Goal: Transaction & Acquisition: Purchase product/service

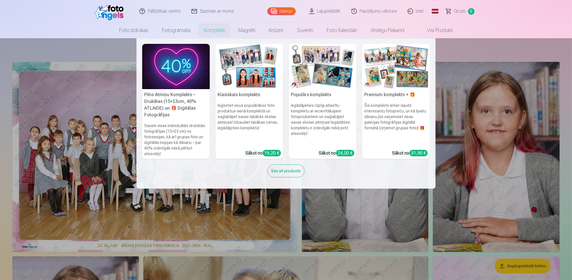
click at [210, 31] on link "Komplekti" at bounding box center [214, 30] width 35 height 16
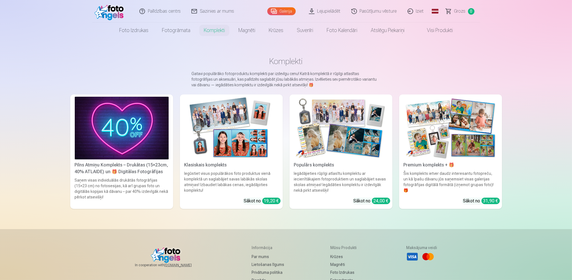
click at [209, 167] on div "Klasiskais komplekts" at bounding box center [231, 165] width 98 height 7
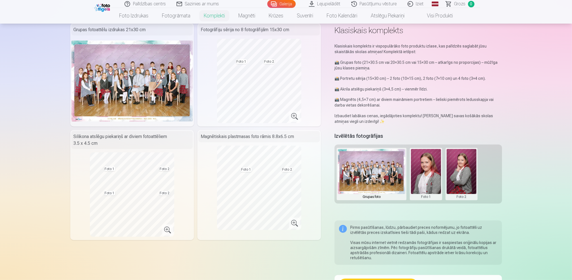
scroll to position [28, 0]
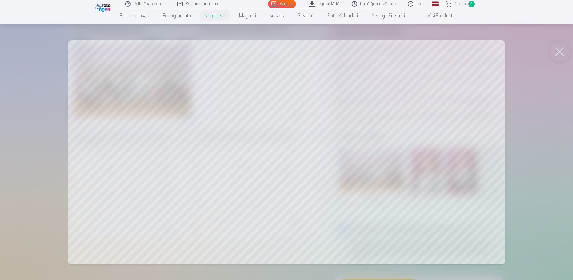
click at [273, 129] on div at bounding box center [286, 140] width 573 height 280
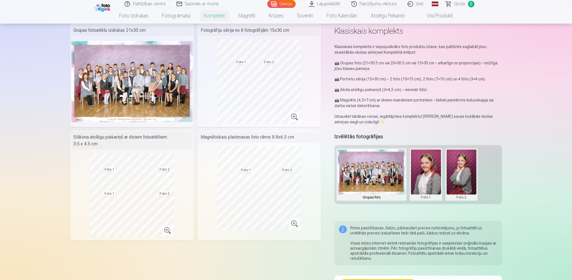
scroll to position [28, 0]
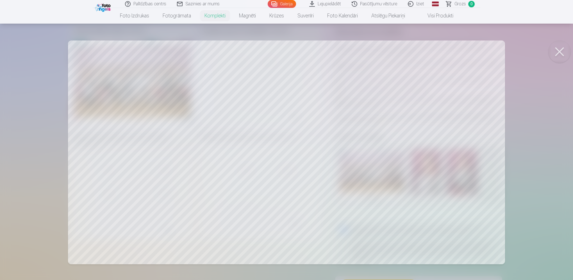
click at [555, 53] on button at bounding box center [559, 51] width 22 height 22
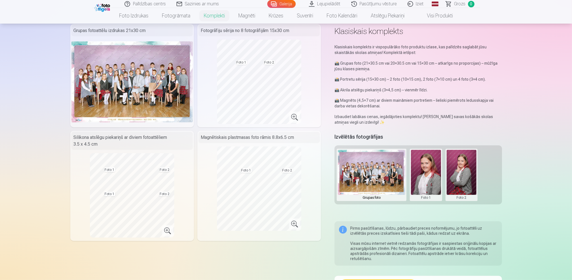
click at [426, 174] on button at bounding box center [426, 175] width 30 height 50
click at [424, 177] on button "Nomainiet foto" at bounding box center [426, 175] width 46 height 16
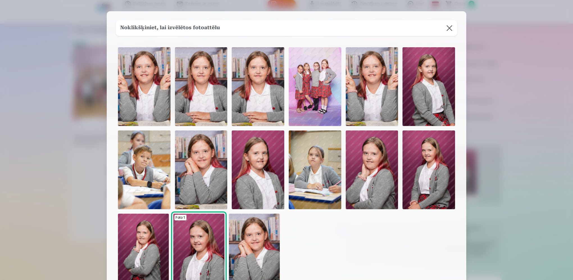
click at [262, 170] on img at bounding box center [258, 169] width 53 height 79
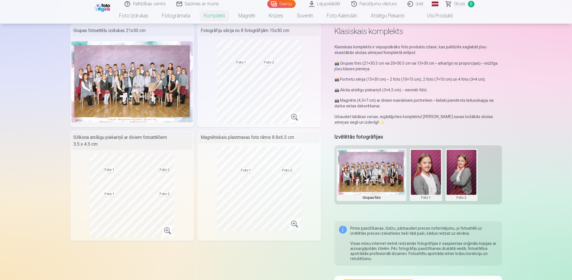
click at [466, 176] on button at bounding box center [461, 175] width 30 height 50
click at [466, 176] on button "Nomainiet foto" at bounding box center [461, 175] width 46 height 16
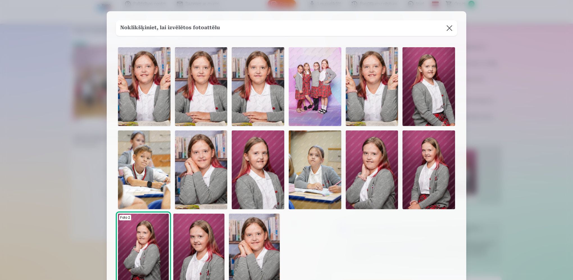
click at [206, 97] on img at bounding box center [201, 86] width 53 height 79
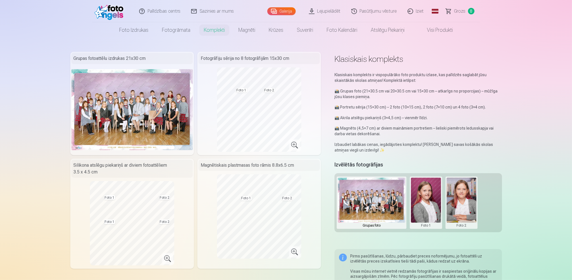
scroll to position [0, 0]
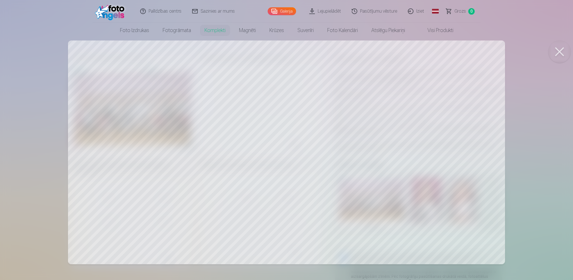
click at [558, 54] on button at bounding box center [559, 51] width 22 height 22
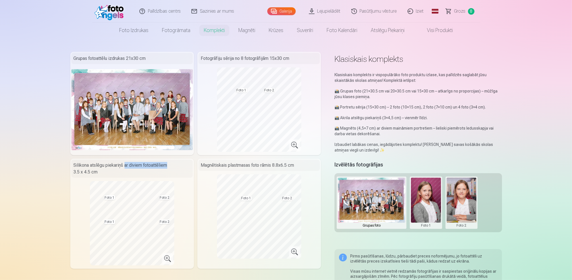
drag, startPoint x: 125, startPoint y: 167, endPoint x: 166, endPoint y: 167, distance: 40.7
click at [166, 167] on div "Silikona atslēgu piekariņš ar diviem fotoattēliem 3.5 x 4.5 cm" at bounding box center [131, 169] width 121 height 18
drag, startPoint x: 166, startPoint y: 167, endPoint x: 283, endPoint y: 167, distance: 117.1
click at [283, 167] on div "Magnētiskais plastmasas foto rāmis 8.8x6.5 cm" at bounding box center [258, 165] width 121 height 11
drag, startPoint x: 283, startPoint y: 167, endPoint x: 269, endPoint y: 167, distance: 14.6
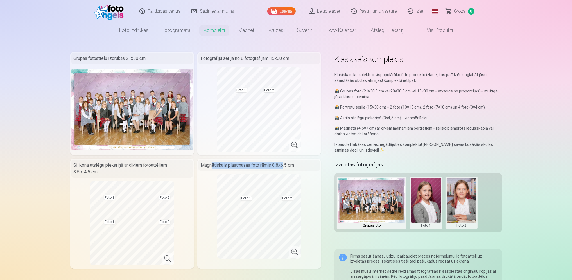
click at [269, 167] on div "Magnētiskais plastmasas foto rāmis 8.8x6.5 cm" at bounding box center [258, 165] width 121 height 11
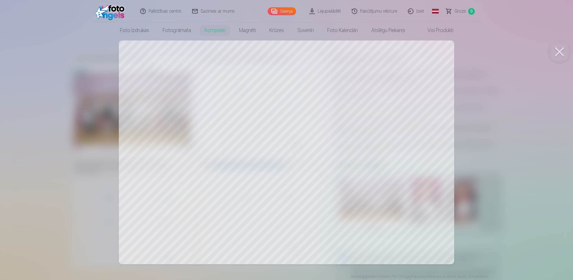
click at [556, 51] on button at bounding box center [559, 51] width 22 height 22
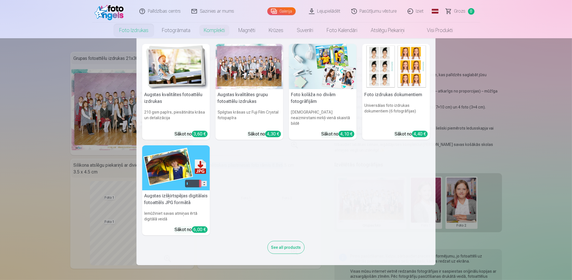
click at [253, 74] on div at bounding box center [249, 66] width 68 height 45
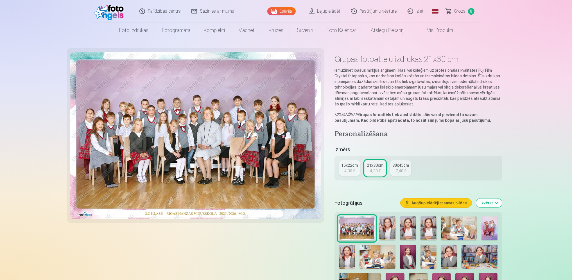
click at [347, 168] on div "4,30 €" at bounding box center [349, 171] width 11 height 6
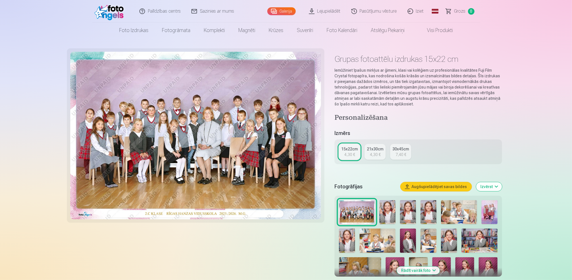
click at [375, 154] on div "4,30 €" at bounding box center [375, 155] width 11 height 6
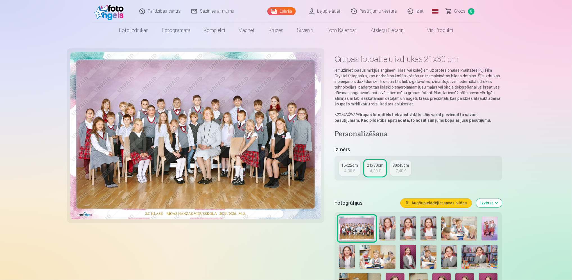
click at [345, 165] on div "15x22cm" at bounding box center [349, 165] width 17 height 6
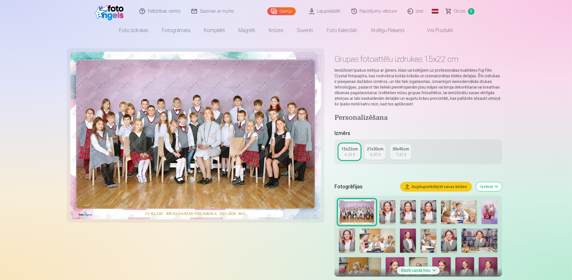
click at [372, 154] on div "4,30 €" at bounding box center [375, 155] width 11 height 6
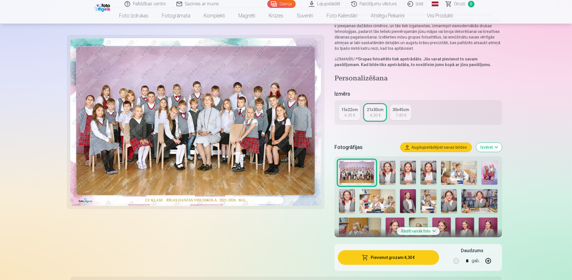
scroll to position [56, 0]
click at [386, 256] on button "Pievienot grozam : 4,30 €" at bounding box center [388, 257] width 101 height 15
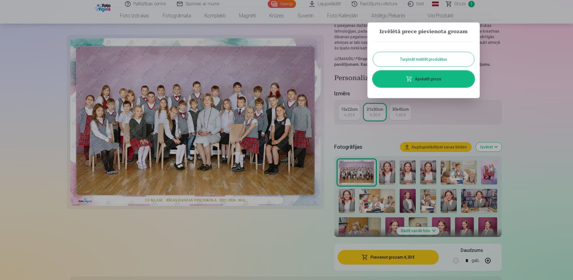
click at [425, 61] on button "Turpināt meklēt produktus" at bounding box center [423, 59] width 101 height 15
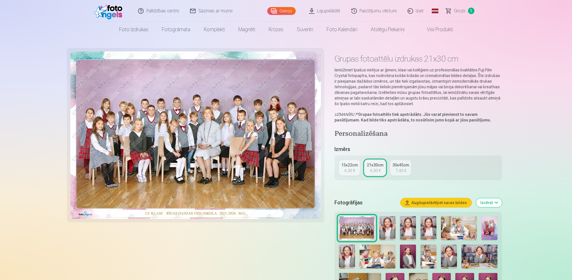
scroll to position [0, 0]
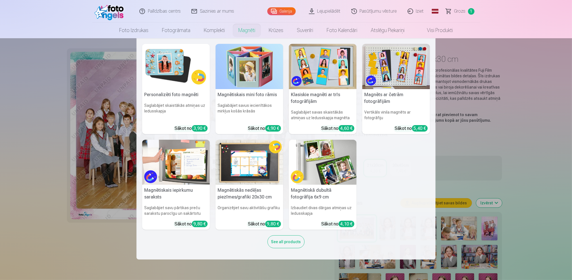
click at [241, 32] on link "Magnēti" at bounding box center [246, 30] width 30 height 16
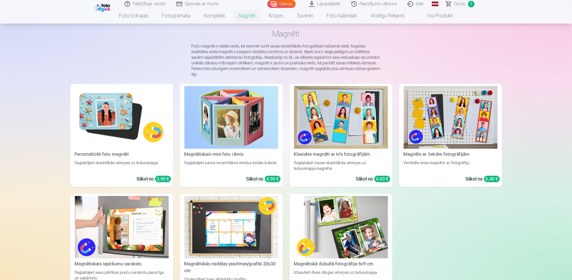
scroll to position [28, 0]
click at [109, 120] on img at bounding box center [122, 117] width 94 height 63
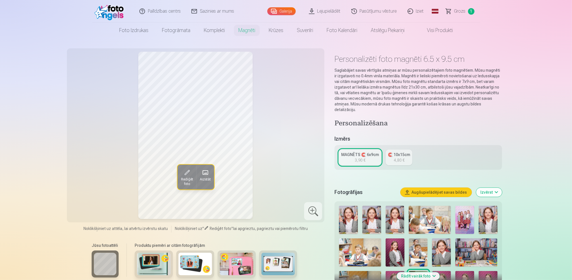
click at [397, 157] on div "4,80 €" at bounding box center [399, 160] width 11 height 6
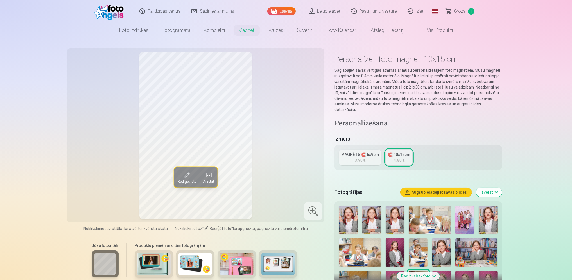
click at [361, 157] on div "3,90 €" at bounding box center [359, 160] width 11 height 6
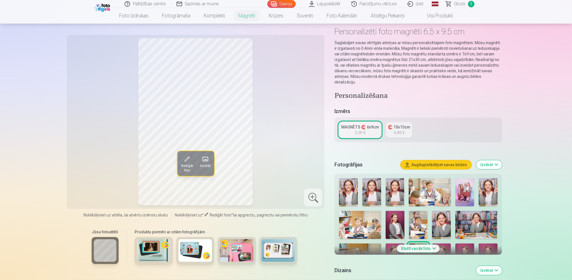
scroll to position [28, 0]
click at [395, 217] on img at bounding box center [394, 224] width 19 height 28
click at [344, 188] on img at bounding box center [348, 192] width 19 height 28
click at [372, 187] on img at bounding box center [371, 192] width 19 height 28
click at [404, 187] on div at bounding box center [417, 254] width 163 height 157
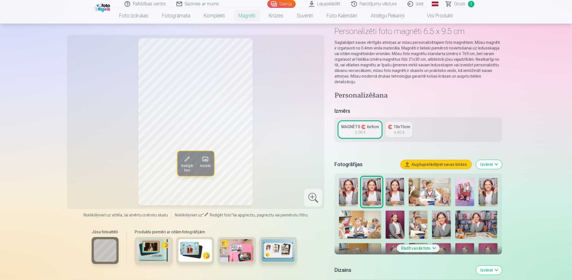
click at [401, 190] on img at bounding box center [394, 192] width 19 height 28
click at [396, 192] on img at bounding box center [394, 192] width 19 height 28
click at [489, 185] on img at bounding box center [487, 192] width 19 height 28
click at [392, 218] on img at bounding box center [394, 224] width 19 height 28
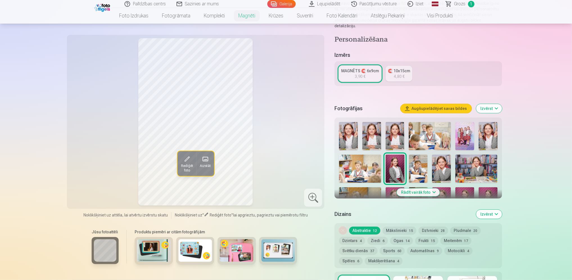
scroll to position [84, 0]
click at [420, 188] on button "Rādīt vairāk foto" at bounding box center [417, 192] width 43 height 8
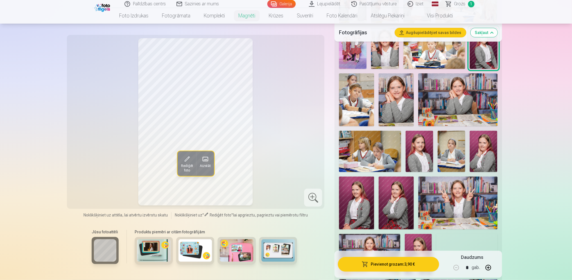
scroll to position [224, 0]
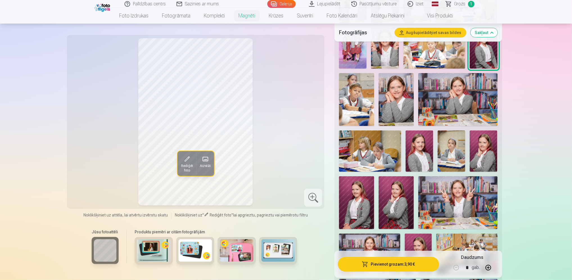
click at [357, 193] on img at bounding box center [356, 202] width 35 height 53
click at [398, 201] on img at bounding box center [395, 202] width 35 height 53
click at [490, 148] on img at bounding box center [483, 150] width 28 height 41
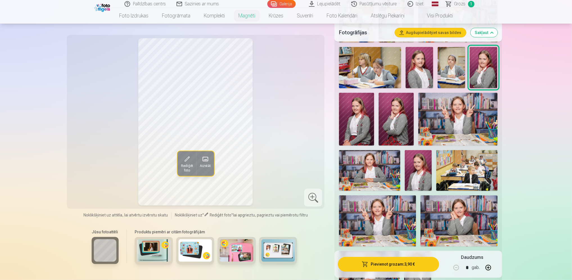
click at [417, 171] on img at bounding box center [417, 170] width 27 height 41
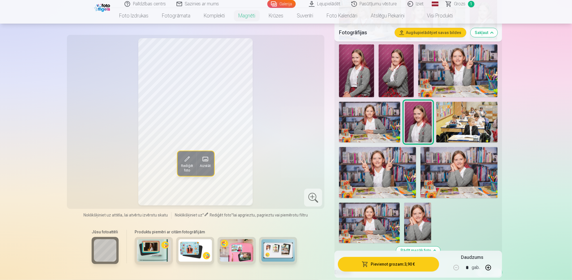
click at [384, 172] on img at bounding box center [377, 172] width 77 height 51
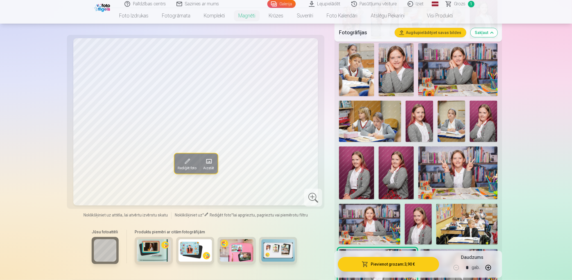
scroll to position [253, 0]
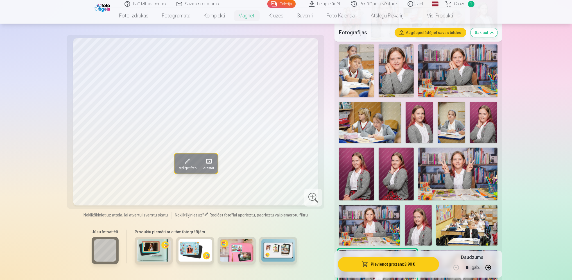
click at [450, 169] on img at bounding box center [457, 173] width 79 height 53
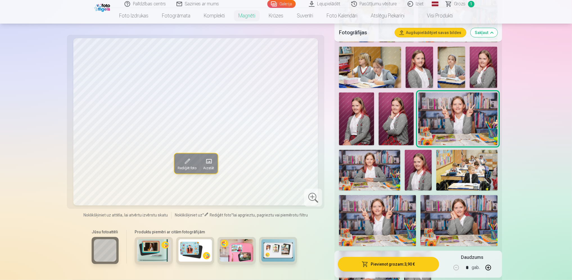
scroll to position [308, 0]
click at [379, 203] on img at bounding box center [377, 219] width 77 height 51
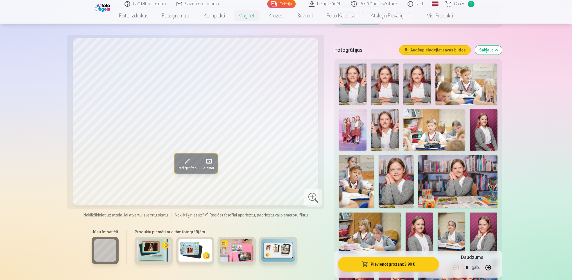
click at [388, 120] on img at bounding box center [385, 129] width 28 height 41
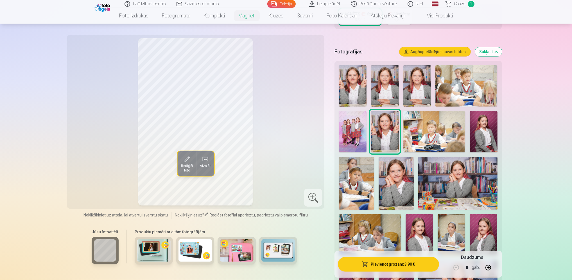
scroll to position [140, 0]
click at [349, 75] on img at bounding box center [353, 85] width 28 height 41
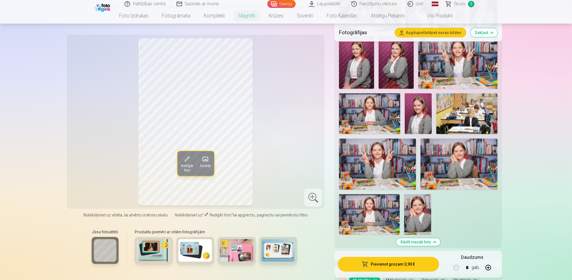
scroll to position [365, 0]
click at [415, 205] on img at bounding box center [417, 214] width 27 height 40
click at [369, 204] on img at bounding box center [369, 214] width 61 height 40
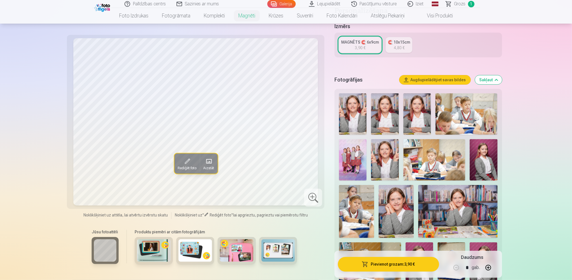
click at [385, 109] on img at bounding box center [385, 113] width 28 height 41
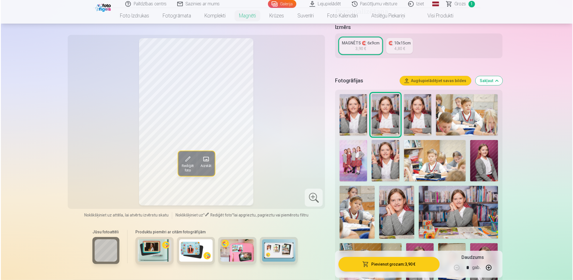
scroll to position [112, 0]
click at [386, 265] on button "Pievienot grozam : 3,90 €" at bounding box center [388, 264] width 101 height 15
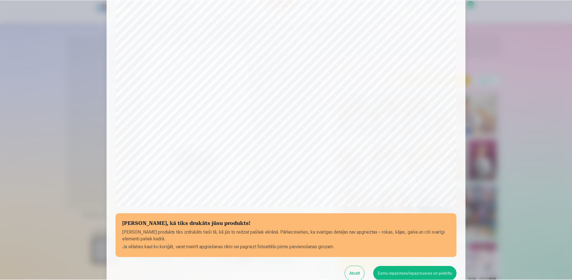
scroll to position [70, 0]
click at [406, 276] on button "Esmu iepazinies/iepazinusies un piekrītu" at bounding box center [415, 273] width 83 height 15
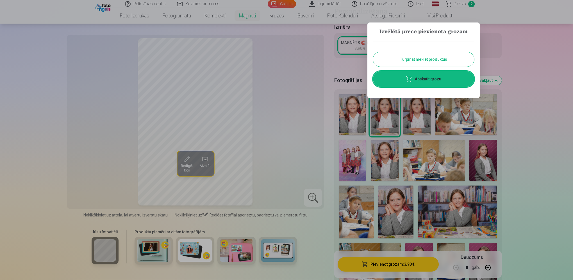
click at [426, 63] on button "Turpināt meklēt produktus" at bounding box center [423, 59] width 101 height 15
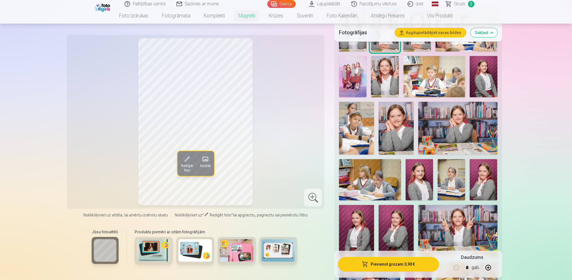
scroll to position [196, 0]
click at [427, 176] on img at bounding box center [419, 179] width 28 height 41
click at [352, 226] on img at bounding box center [356, 230] width 35 height 53
click at [419, 175] on img at bounding box center [419, 179] width 28 height 41
click at [353, 213] on img at bounding box center [356, 230] width 35 height 53
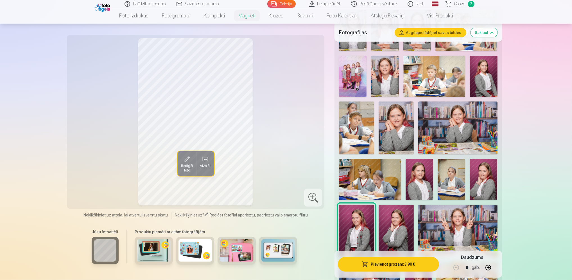
click at [391, 219] on img at bounding box center [395, 230] width 35 height 53
click at [480, 181] on img at bounding box center [483, 179] width 28 height 41
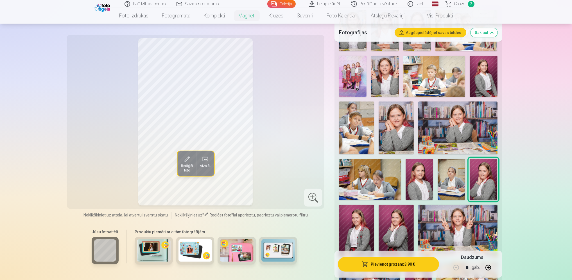
click at [458, 172] on img at bounding box center [451, 179] width 28 height 41
click at [402, 126] on img at bounding box center [395, 127] width 35 height 53
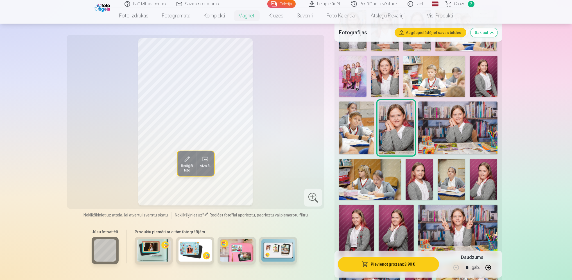
click at [428, 183] on img at bounding box center [419, 179] width 28 height 41
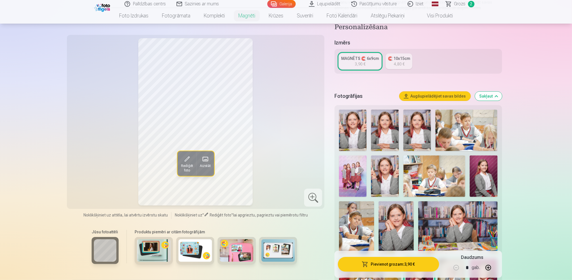
scroll to position [96, 0]
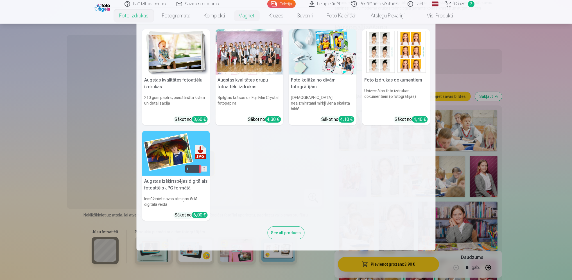
click at [133, 15] on link "Foto izdrukas" at bounding box center [133, 16] width 43 height 16
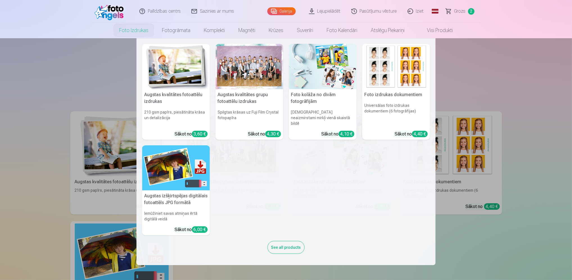
click at [385, 75] on img at bounding box center [396, 66] width 68 height 45
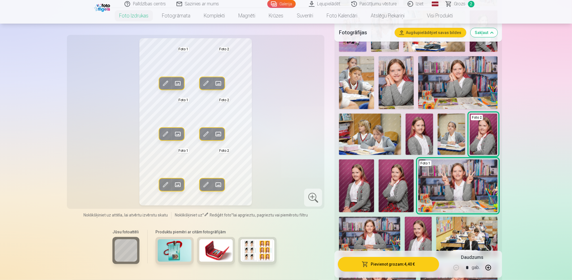
scroll to position [224, 0]
click at [419, 137] on img at bounding box center [419, 133] width 28 height 41
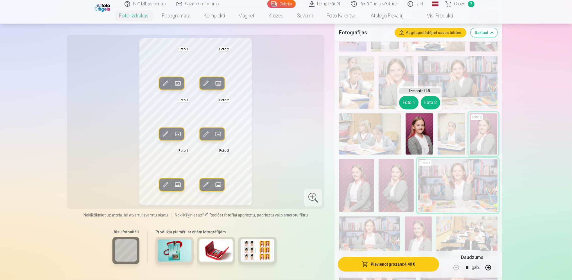
click at [275, 82] on div "Rediģēt foto Aizstāt Foto 1 Rediģēt foto Aizstāt Foto 2 Rediģēt foto Aizstāt Fo…" at bounding box center [195, 121] width 251 height 167
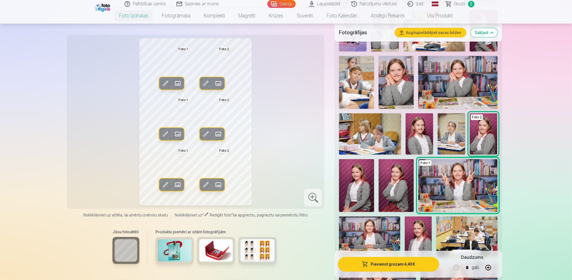
click at [413, 131] on img at bounding box center [419, 133] width 28 height 41
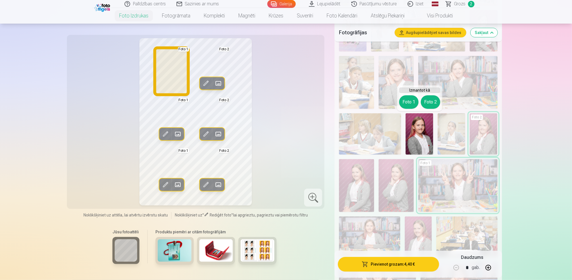
click at [411, 101] on button "Foto 1" at bounding box center [408, 101] width 19 height 13
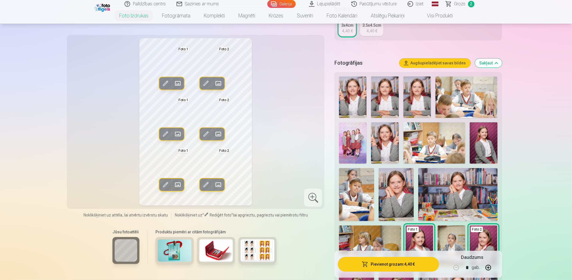
scroll to position [112, 0]
click at [385, 92] on img at bounding box center [385, 96] width 28 height 41
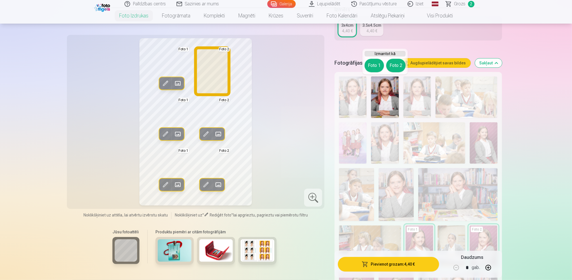
click at [400, 65] on button "Foto 2" at bounding box center [395, 65] width 19 height 13
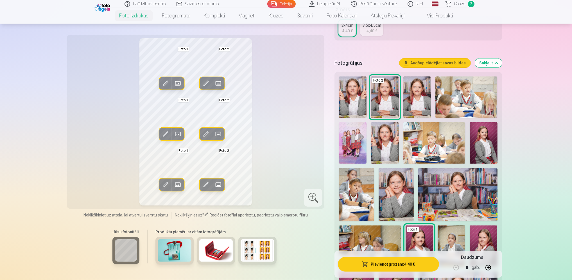
click at [286, 137] on div "Rediģēt foto Aizstāt Foto 1 Rediģēt foto Aizstāt Foto 2 Rediģēt foto Aizstāt Fo…" at bounding box center [195, 121] width 251 height 167
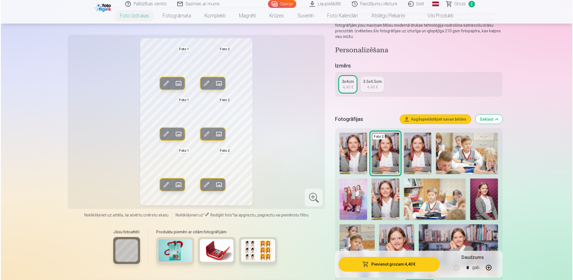
scroll to position [56, 0]
click at [399, 264] on button "Pievienot grozam : 4,40 €" at bounding box center [388, 264] width 101 height 15
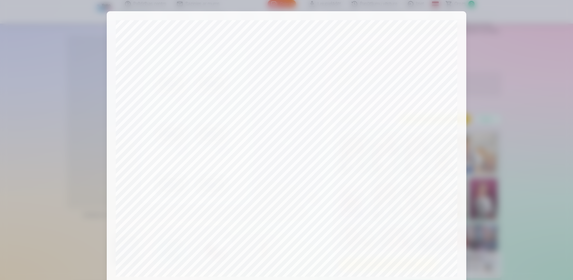
scroll to position [125, 0]
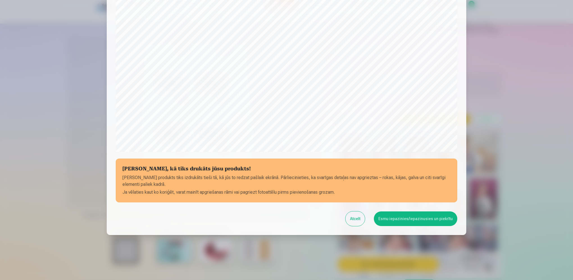
click at [399, 219] on button "Esmu iepazinies/iepazinusies un piekrītu" at bounding box center [415, 218] width 83 height 15
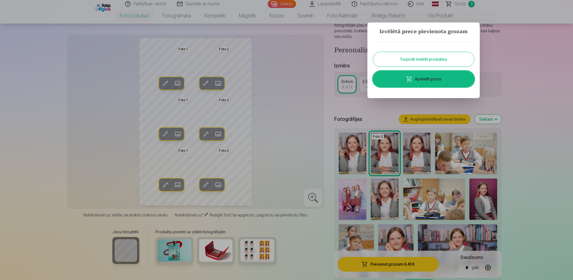
click at [163, 135] on div at bounding box center [286, 140] width 573 height 280
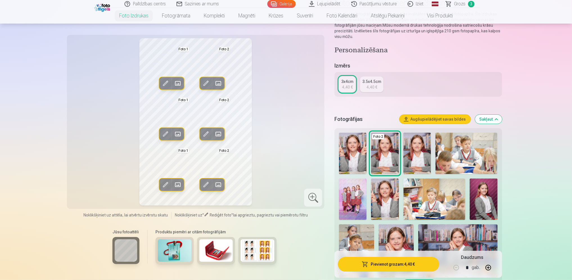
click at [165, 134] on span at bounding box center [165, 133] width 9 height 9
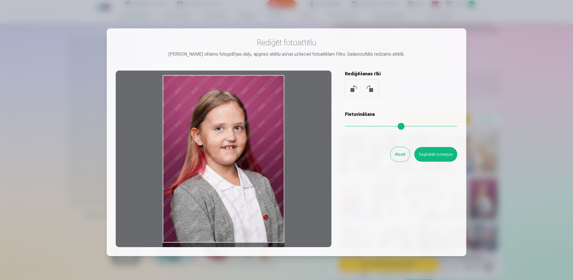
drag, startPoint x: 269, startPoint y: 195, endPoint x: 261, endPoint y: 229, distance: 34.2
click at [261, 229] on div at bounding box center [224, 159] width 216 height 176
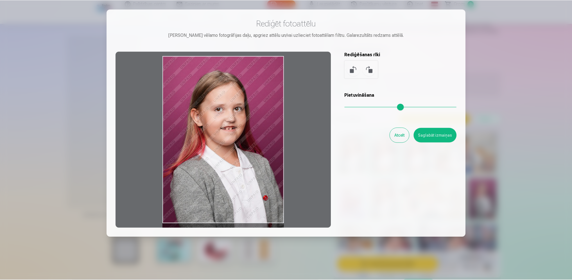
scroll to position [0, 0]
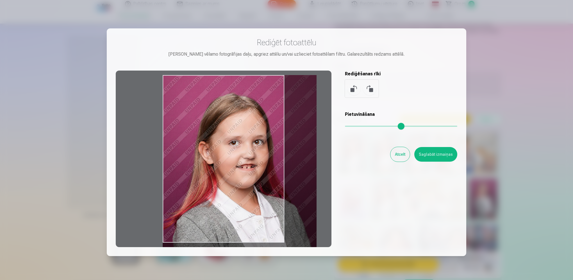
type input "*"
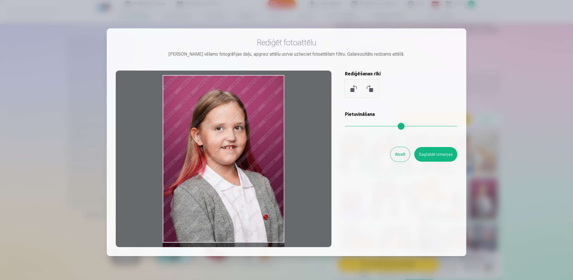
drag, startPoint x: 347, startPoint y: 125, endPoint x: 338, endPoint y: 131, distance: 10.1
click at [345, 127] on input "range" at bounding box center [401, 126] width 112 height 1
click at [397, 156] on button "Atcelt" at bounding box center [399, 154] width 19 height 15
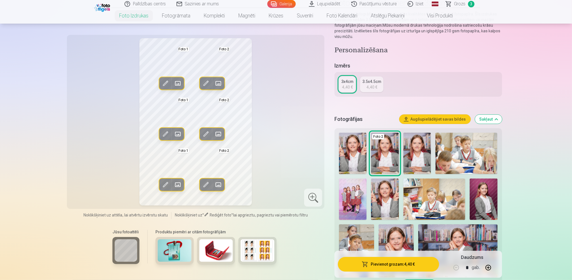
click at [166, 85] on span at bounding box center [165, 83] width 9 height 9
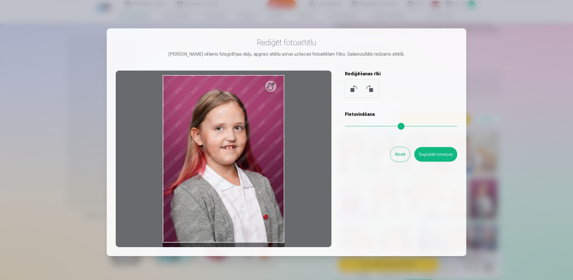
drag, startPoint x: 344, startPoint y: 125, endPoint x: 352, endPoint y: 126, distance: 7.7
click at [352, 126] on input "range" at bounding box center [401, 126] width 112 height 1
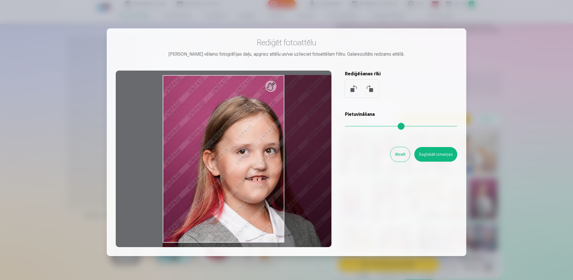
drag, startPoint x: 352, startPoint y: 126, endPoint x: 361, endPoint y: 128, distance: 9.7
click at [361, 127] on input "range" at bounding box center [401, 126] width 112 height 1
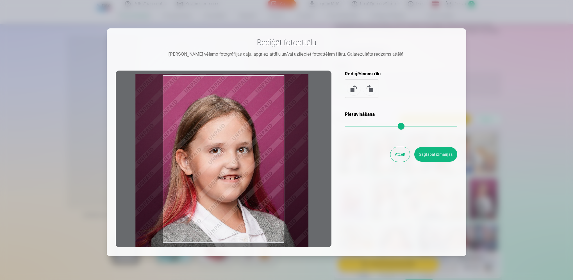
drag, startPoint x: 238, startPoint y: 162, endPoint x: 220, endPoint y: 160, distance: 18.1
click at [220, 160] on div at bounding box center [224, 159] width 216 height 176
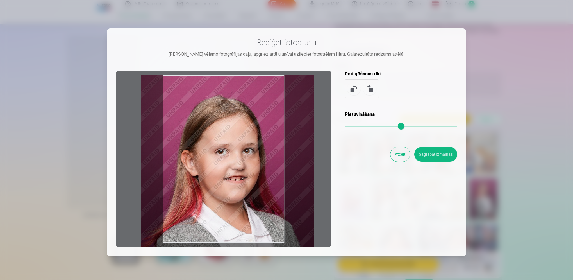
type input "****"
drag, startPoint x: 244, startPoint y: 167, endPoint x: 250, endPoint y: 171, distance: 6.6
click at [250, 171] on div at bounding box center [224, 159] width 216 height 176
click at [433, 154] on button "Saglabāt izmaiņas" at bounding box center [435, 154] width 43 height 15
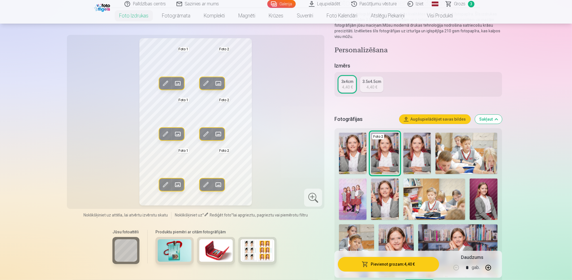
click at [117, 102] on div "Rediģēt foto Aizstāt Foto 1 Rediģēt foto Aizstāt Foto 2 Rediģēt foto Aizstāt Fo…" at bounding box center [195, 121] width 251 height 167
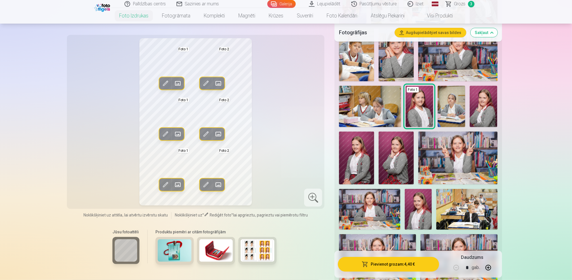
scroll to position [252, 0]
click at [282, 119] on div "Rediģēt foto Aizstāt Foto 1 Rediģēt foto Aizstāt Foto 2 Rediģēt foto Aizstāt Fo…" at bounding box center [195, 121] width 251 height 167
click at [205, 85] on span at bounding box center [205, 83] width 9 height 9
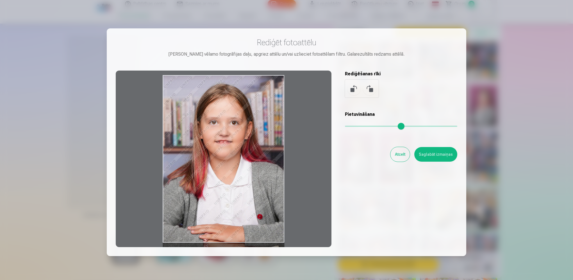
drag, startPoint x: 227, startPoint y: 149, endPoint x: 224, endPoint y: 166, distance: 16.8
click at [224, 166] on div at bounding box center [224, 159] width 216 height 176
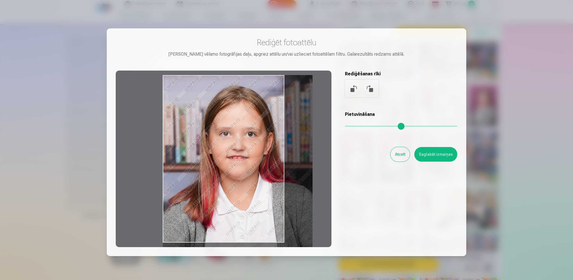
drag, startPoint x: 345, startPoint y: 126, endPoint x: 355, endPoint y: 128, distance: 10.4
click at [355, 127] on input "range" at bounding box center [401, 126] width 112 height 1
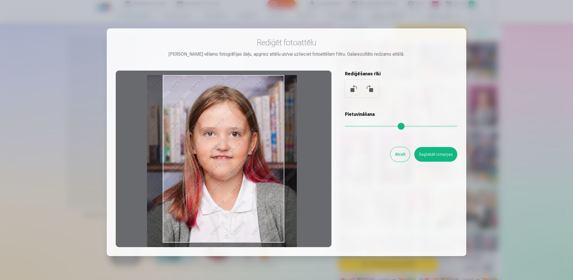
type input "****"
drag, startPoint x: 248, startPoint y: 163, endPoint x: 235, endPoint y: 167, distance: 13.8
click at [235, 167] on div at bounding box center [224, 159] width 216 height 176
click at [440, 157] on button "Saglabāt izmaiņas" at bounding box center [435, 154] width 43 height 15
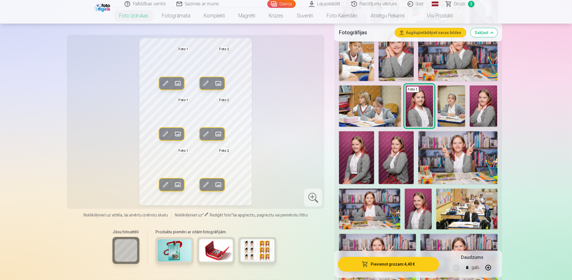
click at [271, 122] on div "Rediģēt foto Aizstāt Foto 1 Rediģēt foto Aizstāt Foto 2 Rediģēt foto Aizstāt Fo…" at bounding box center [195, 121] width 251 height 167
click at [203, 137] on span at bounding box center [205, 133] width 9 height 9
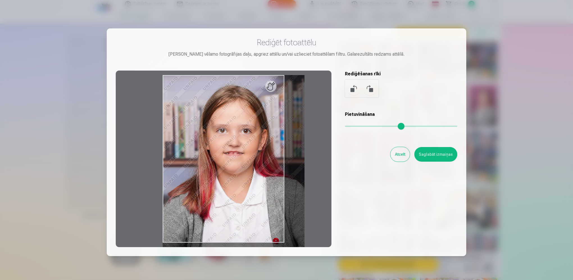
drag, startPoint x: 348, startPoint y: 127, endPoint x: 353, endPoint y: 127, distance: 4.2
click at [353, 127] on input "range" at bounding box center [401, 126] width 112 height 1
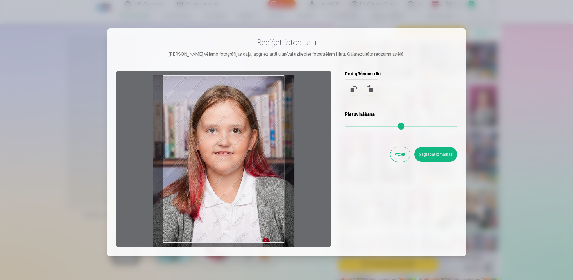
drag, startPoint x: 236, startPoint y: 166, endPoint x: 239, endPoint y: 168, distance: 4.0
click at [239, 168] on div at bounding box center [224, 159] width 216 height 176
type input "****"
click at [440, 154] on button "Saglabāt izmaiņas" at bounding box center [435, 154] width 43 height 15
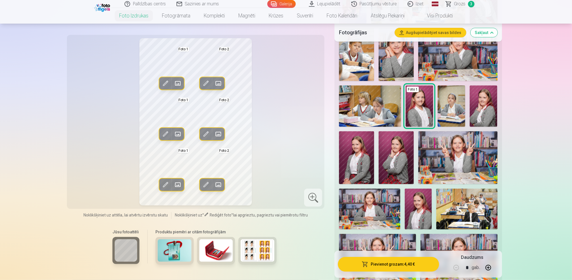
click at [206, 183] on span at bounding box center [205, 184] width 9 height 9
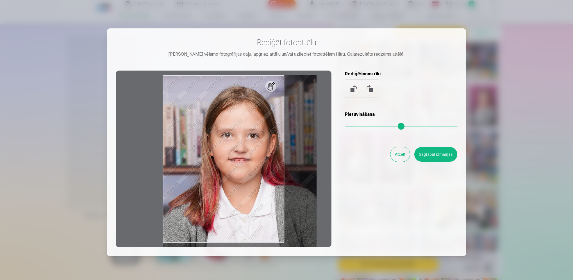
drag, startPoint x: 349, startPoint y: 127, endPoint x: 356, endPoint y: 129, distance: 6.5
click at [356, 127] on input "range" at bounding box center [401, 126] width 112 height 1
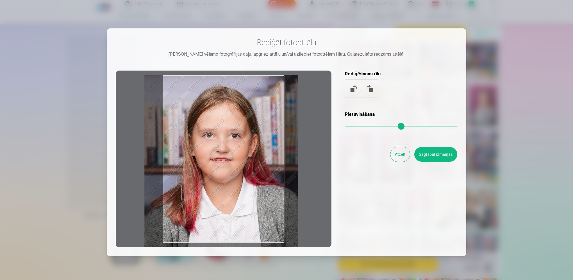
drag, startPoint x: 231, startPoint y: 160, endPoint x: 214, endPoint y: 161, distance: 16.6
click at [214, 161] on div at bounding box center [224, 159] width 216 height 176
type input "****"
click at [435, 154] on button "Saglabāt izmaiņas" at bounding box center [435, 154] width 43 height 15
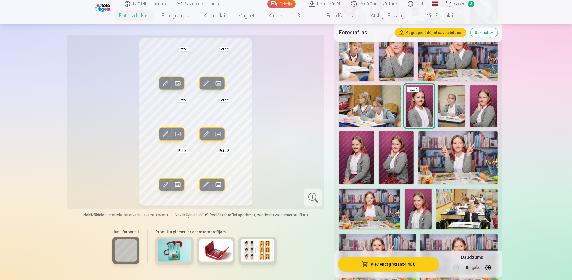
click at [273, 121] on div "Rediģēt foto Aizstāt Foto 1 Rediģēt foto Aizstāt Foto 2 Rediģēt foto Aizstāt Fo…" at bounding box center [195, 121] width 251 height 167
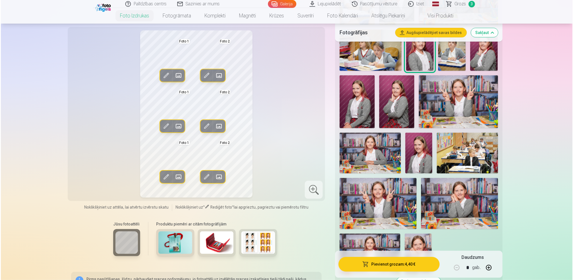
scroll to position [308, 0]
click at [394, 265] on button "Pievienot grozam : 4,40 €" at bounding box center [388, 264] width 101 height 15
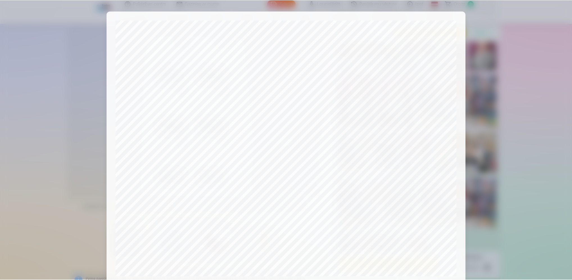
scroll to position [125, 0]
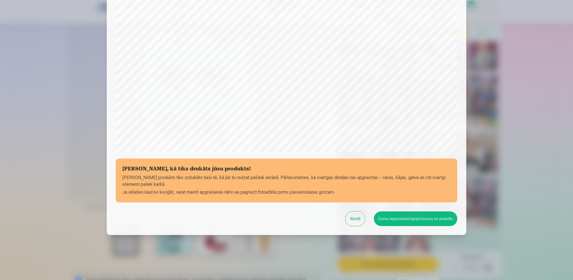
click at [402, 219] on button "Esmu iepazinies/iepazinusies un piekrītu" at bounding box center [415, 218] width 83 height 15
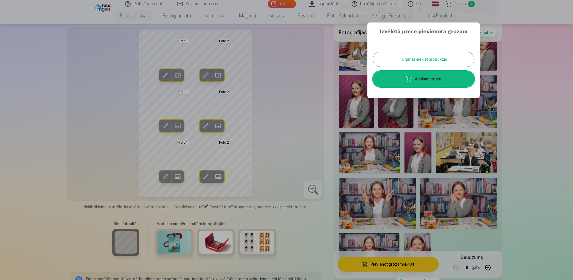
click at [415, 80] on link "Apskatīt grozu" at bounding box center [423, 79] width 101 height 16
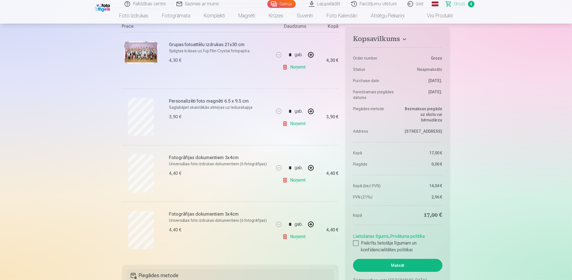
scroll to position [112, 0]
click at [295, 180] on link "Noņemt" at bounding box center [295, 179] width 26 height 11
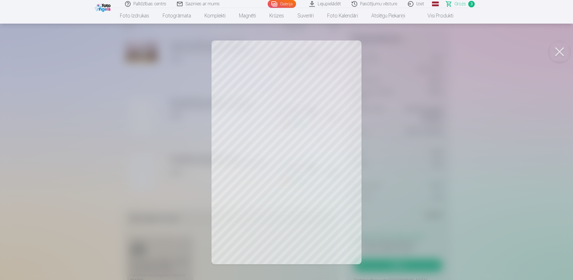
click at [467, 158] on div at bounding box center [286, 140] width 573 height 280
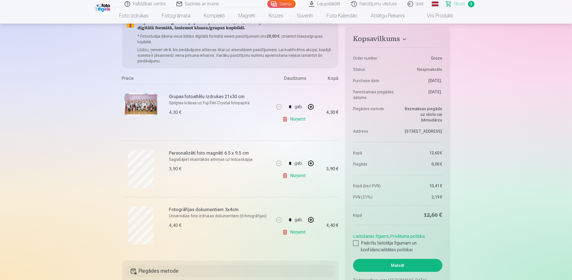
scroll to position [60, 0]
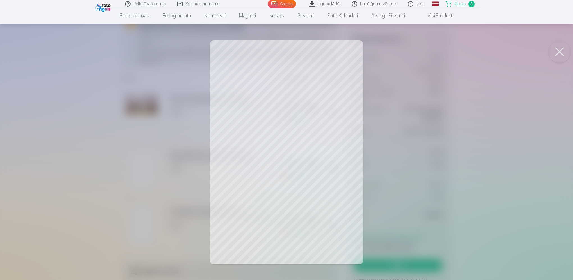
click at [560, 159] on div at bounding box center [286, 140] width 573 height 280
click at [560, 53] on button at bounding box center [559, 51] width 22 height 22
click at [560, 51] on button at bounding box center [559, 51] width 22 height 22
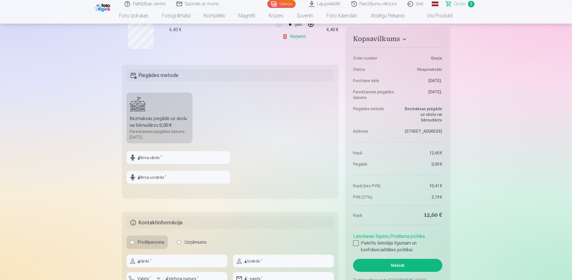
scroll to position [256, 0]
click at [172, 156] on input "text" at bounding box center [178, 157] width 104 height 13
click at [293, 126] on fieldset "Piegādes metode Bezmaksas piegāde uz skolu vai bērnudārzu : 0,00 € Paredzamais …" at bounding box center [230, 131] width 217 height 134
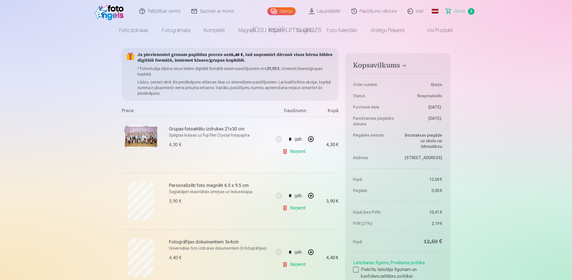
scroll to position [0, 0]
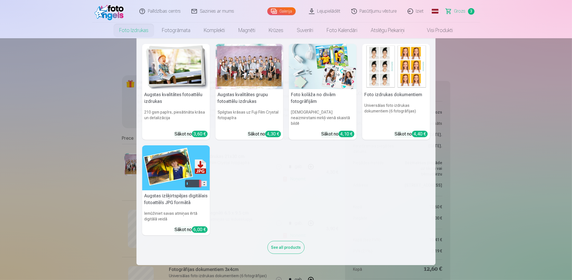
click at [87, 56] on nav "Augstas kvalitātes fotoattēlu izdrukas 210 gsm papīrs, piesātināta krāsa un det…" at bounding box center [286, 151] width 572 height 227
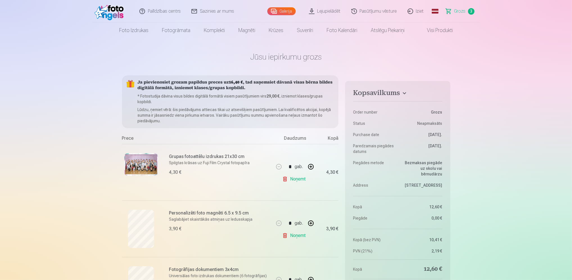
click at [285, 15] on link "Galerija" at bounding box center [281, 11] width 28 height 8
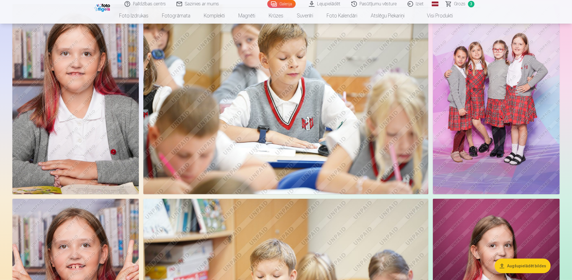
scroll to position [252, 0]
drag, startPoint x: 472, startPoint y: 106, endPoint x: 431, endPoint y: 95, distance: 42.4
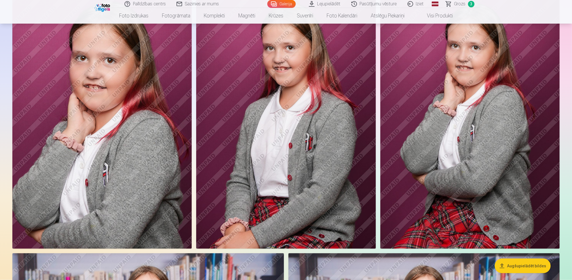
click at [318, 128] on img at bounding box center [285, 113] width 179 height 269
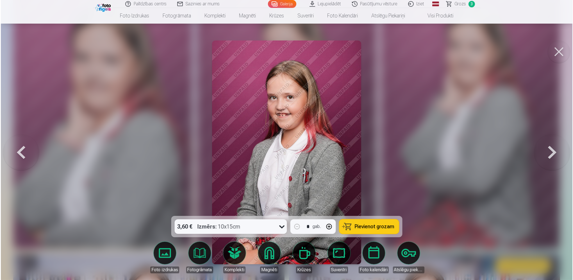
scroll to position [1058, 0]
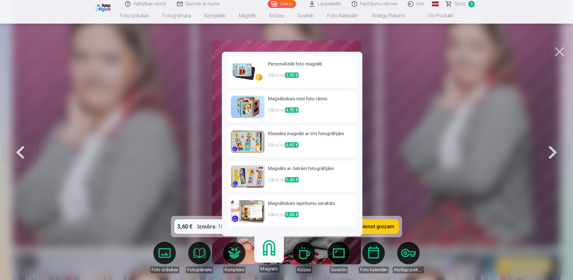
click at [263, 244] on link "Magnēti" at bounding box center [269, 255] width 35 height 35
click at [251, 71] on img at bounding box center [248, 72] width 34 height 22
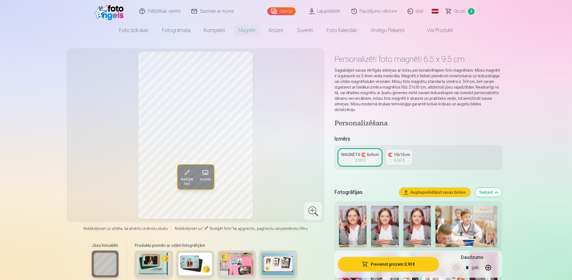
click at [279, 158] on div "Rediģēt foto Aizstāt" at bounding box center [195, 135] width 251 height 167
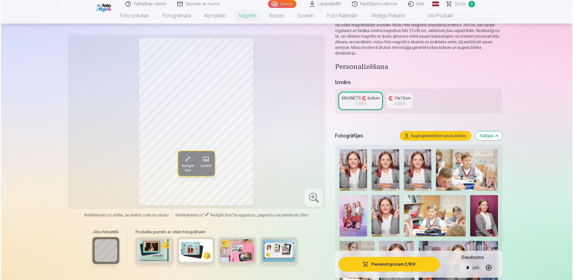
scroll to position [56, 0]
click at [403, 266] on button "Pievienot grozam : 3,90 €" at bounding box center [388, 264] width 101 height 15
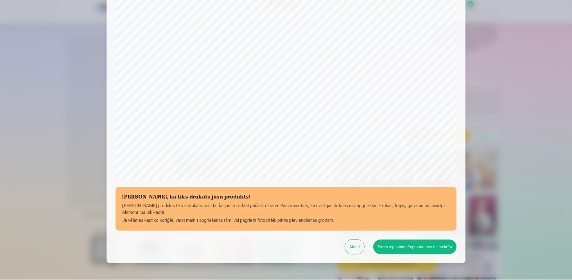
scroll to position [97, 0]
click at [409, 245] on button "Esmu iepazinies/iepazinusies un piekrītu" at bounding box center [415, 246] width 83 height 15
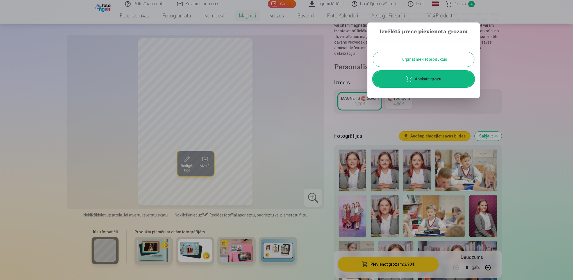
click at [539, 62] on div at bounding box center [286, 140] width 573 height 280
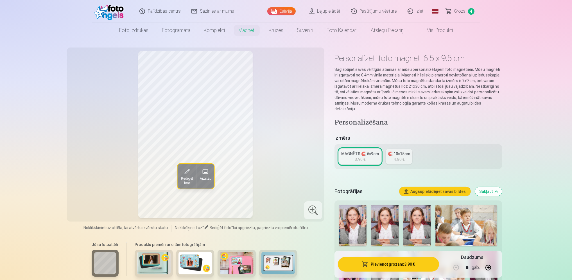
scroll to position [0, 0]
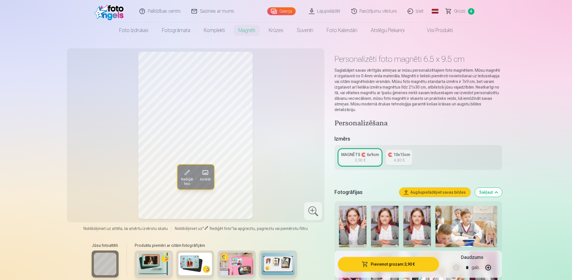
click at [285, 14] on link "Galerija" at bounding box center [281, 11] width 28 height 8
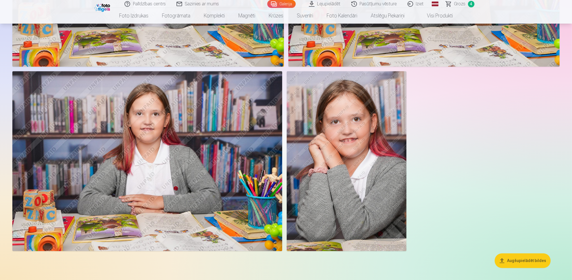
scroll to position [1862, 0]
click at [192, 157] on img at bounding box center [147, 161] width 270 height 180
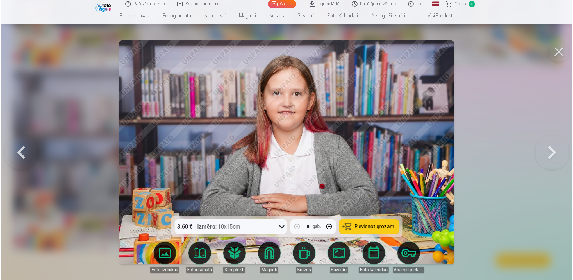
scroll to position [1866, 0]
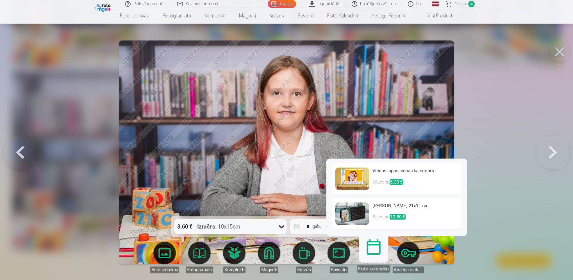
click at [354, 181] on img at bounding box center [352, 178] width 34 height 22
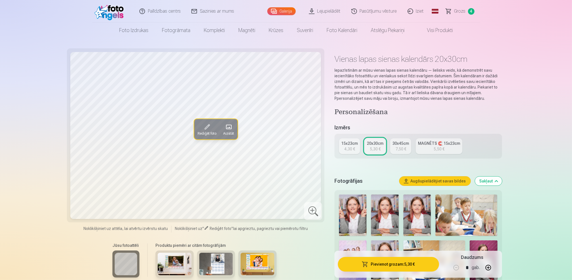
click at [431, 144] on div "MAGNĒTS 🧲 15x23cm" at bounding box center [439, 143] width 42 height 6
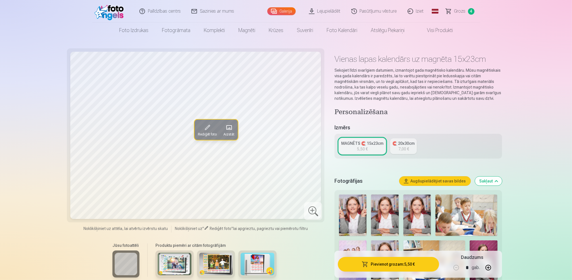
click at [406, 145] on div "🧲 20x30cm" at bounding box center [403, 143] width 22 height 6
click at [365, 151] on div "5,50 €" at bounding box center [362, 149] width 11 height 6
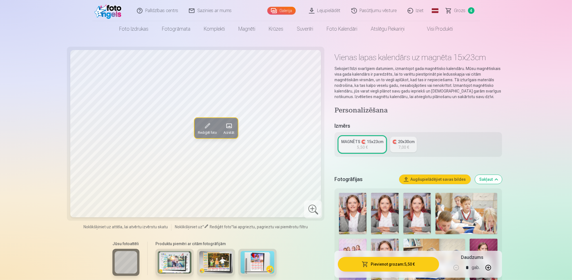
scroll to position [1, 0]
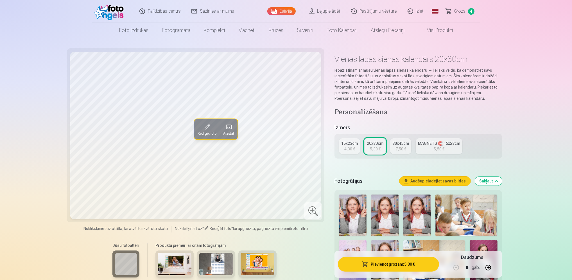
click at [399, 145] on div "30x45cm" at bounding box center [400, 143] width 17 height 6
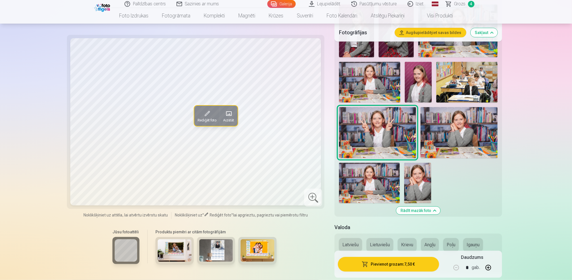
click at [374, 88] on img at bounding box center [369, 82] width 61 height 41
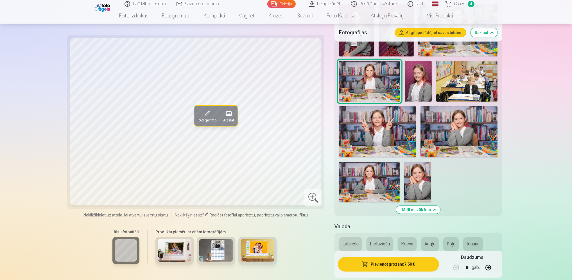
scroll to position [386, 0]
click at [347, 245] on button "Latviešu" at bounding box center [350, 243] width 23 height 13
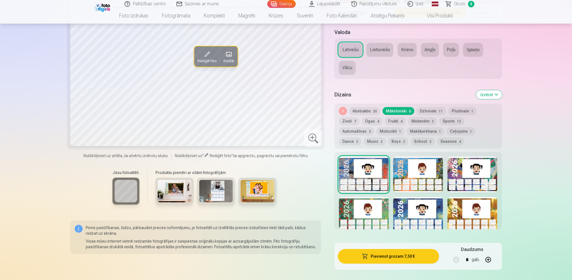
scroll to position [579, 0]
click at [446, 131] on button "Ceļojums 1" at bounding box center [460, 132] width 29 height 8
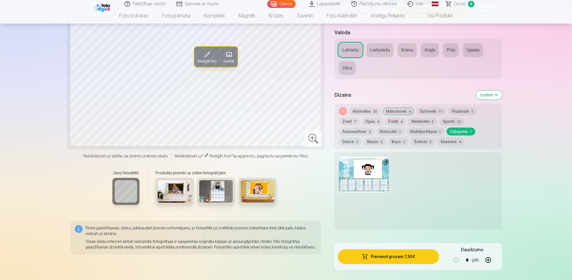
click at [361, 138] on button "Dance 2" at bounding box center [350, 142] width 22 height 8
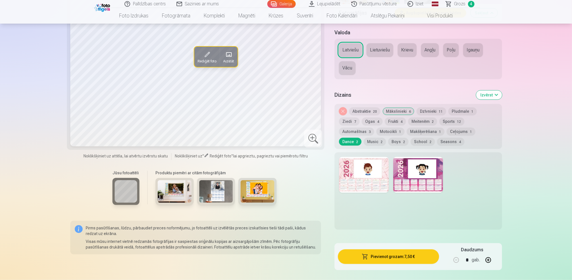
click at [421, 179] on div at bounding box center [418, 175] width 50 height 36
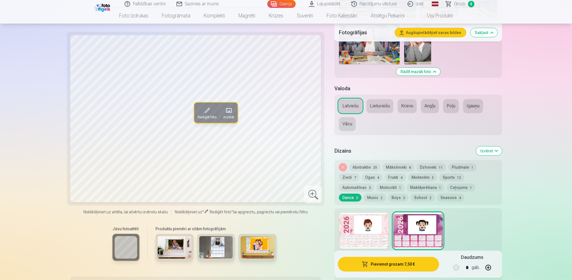
scroll to position [523, 0]
click at [386, 194] on button "Music 2" at bounding box center [374, 198] width 22 height 8
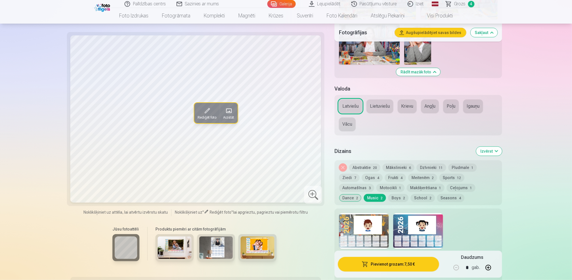
click at [361, 178] on button "Ogas 4" at bounding box center [371, 178] width 21 height 8
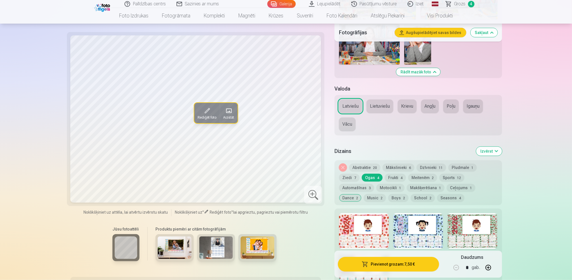
click at [356, 228] on div at bounding box center [364, 231] width 50 height 36
click at [460, 234] on div at bounding box center [472, 231] width 50 height 36
click at [439, 177] on button "Sports 12" at bounding box center [451, 178] width 25 height 8
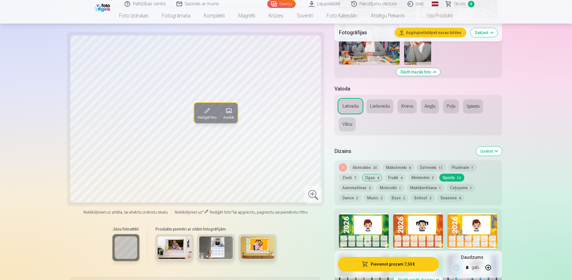
click at [431, 167] on button "Dzīvnieki 11" at bounding box center [430, 167] width 29 height 8
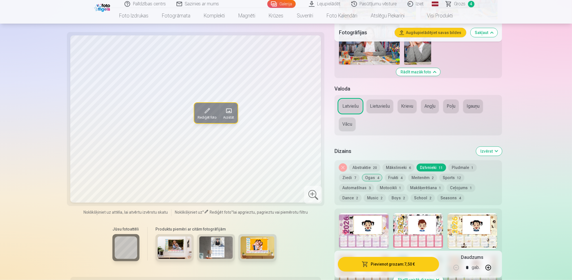
click at [399, 169] on button "Mākslinieki 6" at bounding box center [398, 167] width 32 height 8
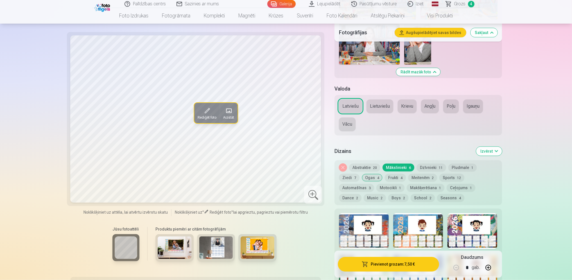
click at [458, 165] on button "Pludmale 1" at bounding box center [462, 167] width 28 height 8
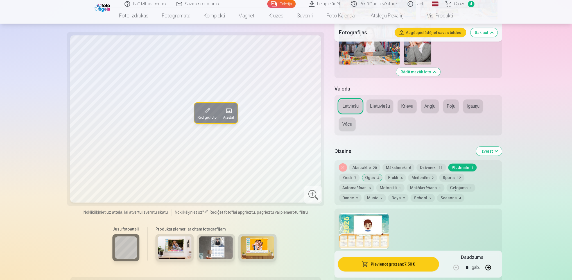
click at [359, 174] on button "Ziedi 7" at bounding box center [349, 178] width 21 height 8
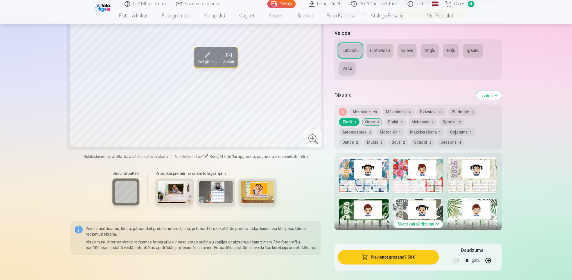
scroll to position [579, 0]
click at [427, 225] on button "Skatīt vairāk dizainu" at bounding box center [418, 224] width 50 height 8
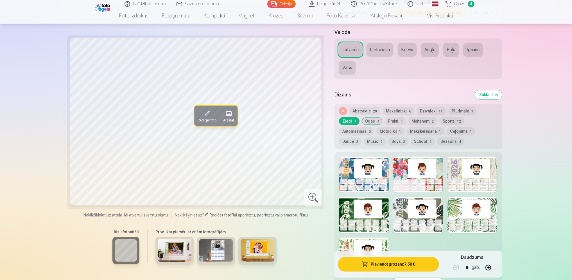
scroll to position [579, 0]
click at [388, 142] on button "Boys 2" at bounding box center [398, 142] width 20 height 8
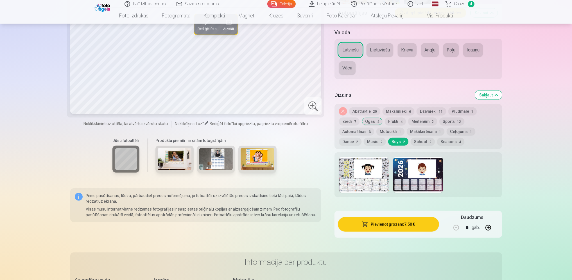
click at [410, 142] on button "School 2" at bounding box center [422, 142] width 24 height 8
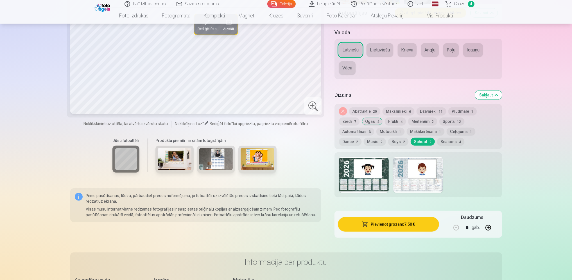
click at [404, 171] on div at bounding box center [418, 175] width 50 height 36
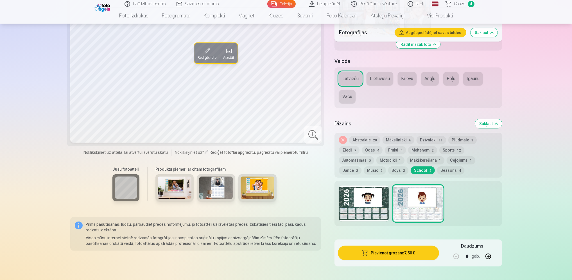
click at [347, 201] on div at bounding box center [364, 203] width 50 height 36
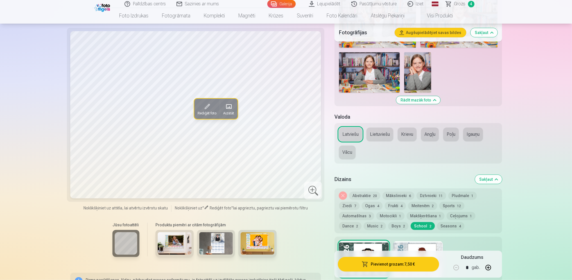
scroll to position [495, 0]
click at [446, 217] on button "Ceļojums 1" at bounding box center [460, 216] width 29 height 8
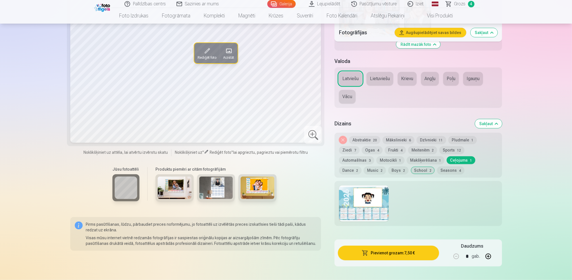
scroll to position [551, 0]
click at [374, 204] on div at bounding box center [364, 203] width 50 height 36
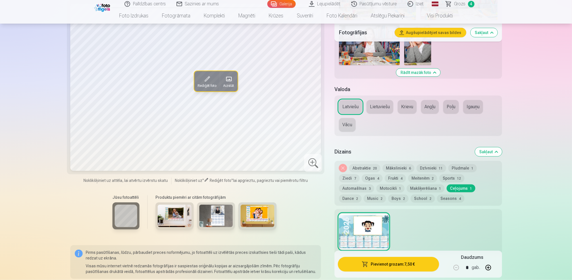
scroll to position [522, 0]
click at [406, 185] on button "Makšķerēšana 1" at bounding box center [425, 188] width 38 height 8
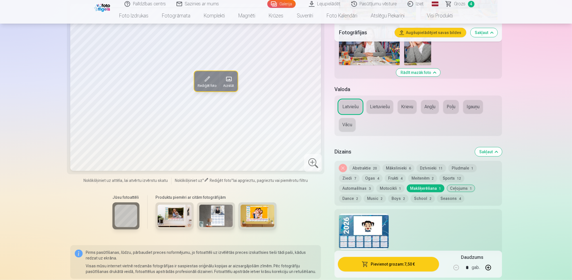
click at [385, 178] on button "Frukti 4" at bounding box center [395, 178] width 21 height 8
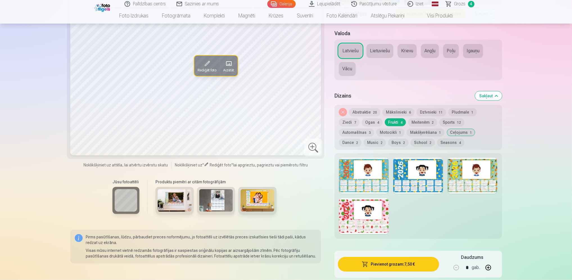
scroll to position [579, 0]
click at [372, 212] on div at bounding box center [364, 216] width 50 height 36
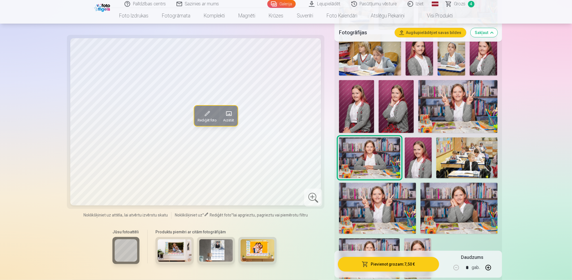
scroll to position [309, 0]
click at [419, 161] on img at bounding box center [417, 157] width 27 height 41
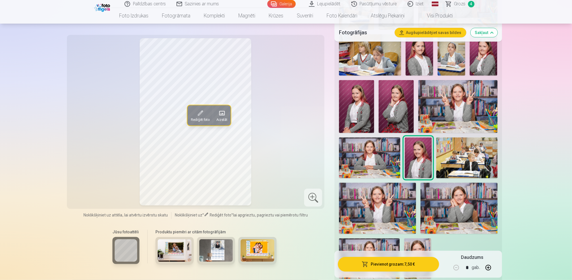
click at [375, 162] on img at bounding box center [369, 157] width 61 height 41
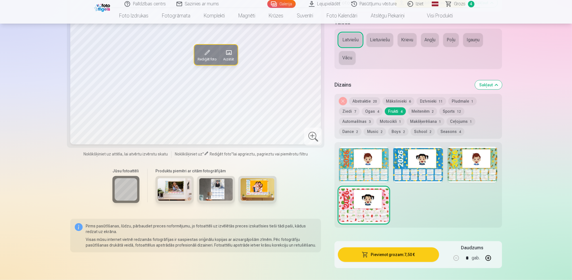
scroll to position [590, 0]
click at [476, 109] on div "Noņemiet dizainu Abstraktie 20 Mākslinieki 6 Dzīvnieki 11 Pludmale 1 Ziedi 7 Og…" at bounding box center [417, 116] width 167 height 45
click at [374, 117] on button "Automašīnas 3" at bounding box center [356, 121] width 35 height 8
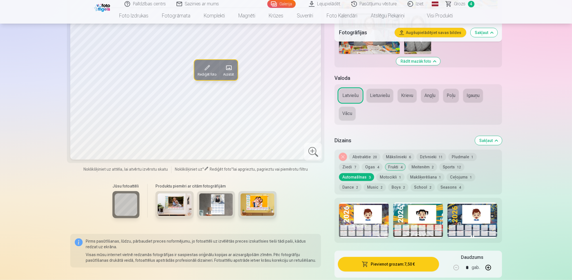
scroll to position [534, 0]
click at [460, 226] on div at bounding box center [472, 220] width 50 height 36
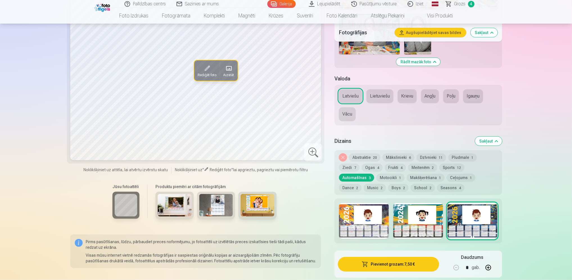
scroll to position [533, 0]
click at [406, 219] on div at bounding box center [418, 221] width 50 height 36
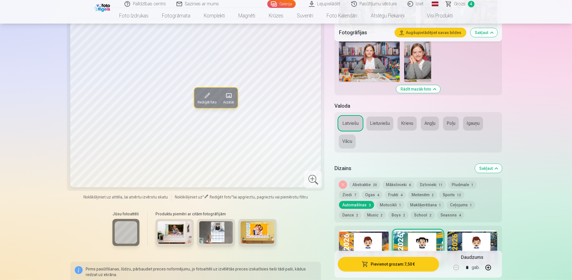
scroll to position [506, 0]
click at [438, 185] on span "11" at bounding box center [440, 185] width 4 height 4
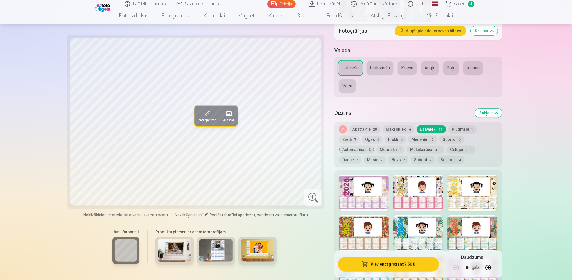
scroll to position [561, 0]
click at [460, 192] on div at bounding box center [472, 192] width 50 height 36
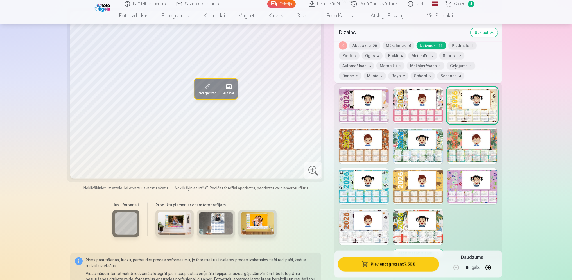
scroll to position [646, 0]
click at [356, 182] on div at bounding box center [364, 186] width 50 height 36
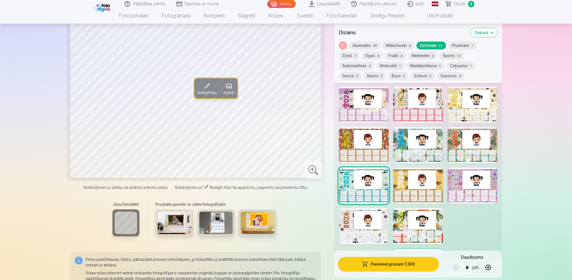
click at [421, 225] on div at bounding box center [418, 226] width 50 height 36
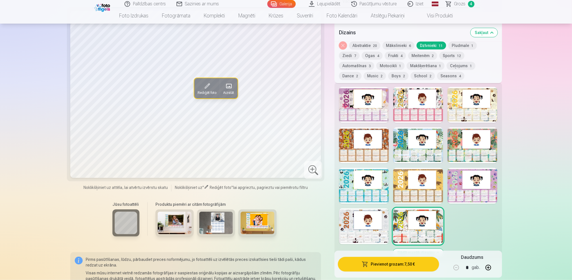
click at [364, 225] on div at bounding box center [364, 226] width 50 height 36
click at [413, 99] on div at bounding box center [418, 105] width 50 height 36
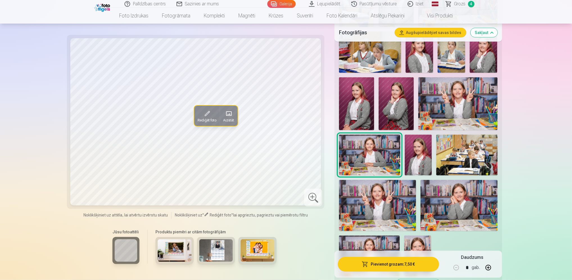
scroll to position [311, 0]
click at [425, 152] on img at bounding box center [417, 155] width 27 height 41
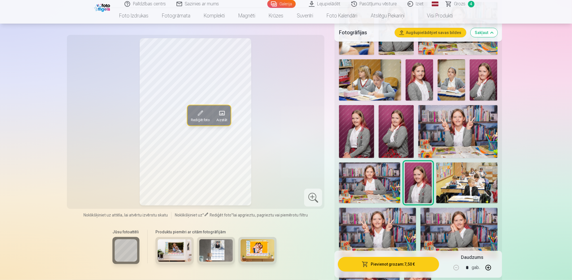
click at [484, 79] on img at bounding box center [483, 79] width 28 height 41
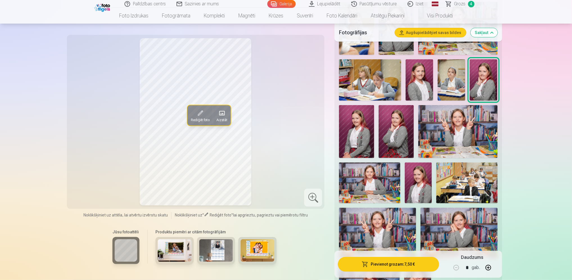
scroll to position [284, 0]
click at [411, 81] on img at bounding box center [419, 80] width 28 height 41
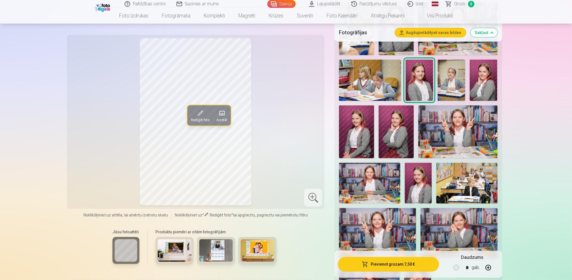
click at [484, 78] on img at bounding box center [483, 80] width 28 height 41
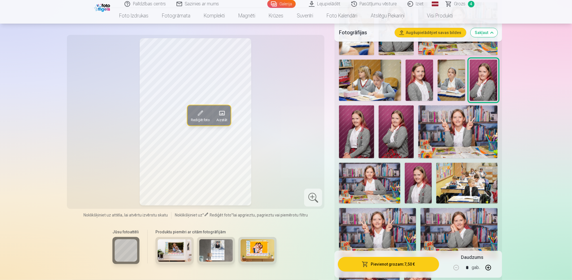
click at [364, 123] on img at bounding box center [356, 131] width 35 height 53
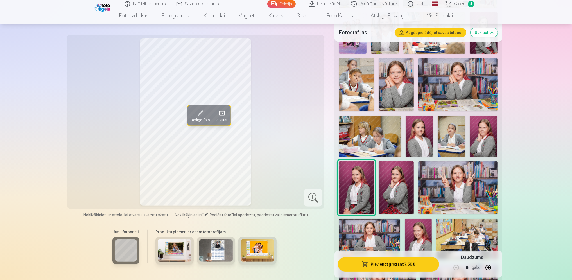
scroll to position [228, 0]
click at [486, 133] on img at bounding box center [483, 136] width 28 height 41
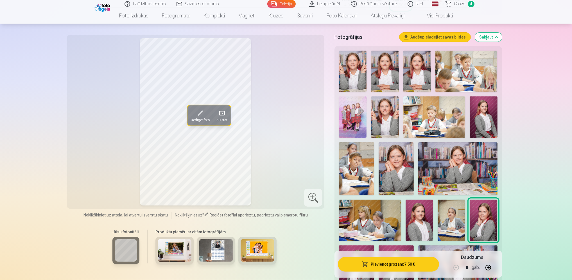
scroll to position [143, 0]
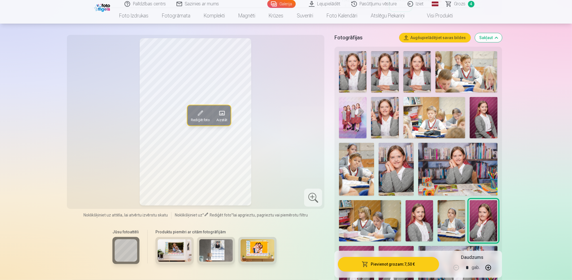
click at [394, 162] on img at bounding box center [395, 169] width 35 height 53
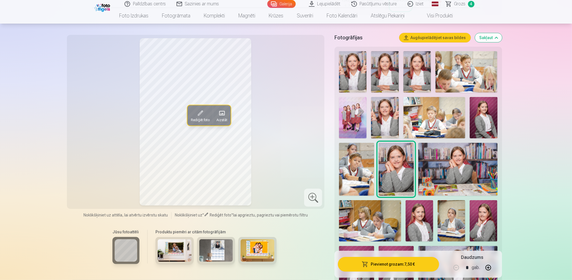
click at [417, 74] on img at bounding box center [417, 71] width 28 height 41
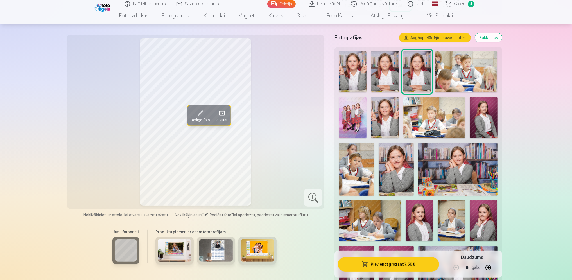
click at [390, 166] on img at bounding box center [395, 169] width 35 height 53
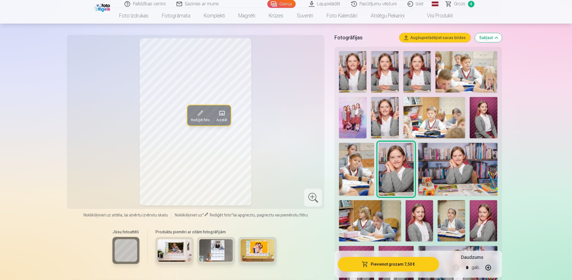
click at [361, 173] on img at bounding box center [356, 169] width 35 height 53
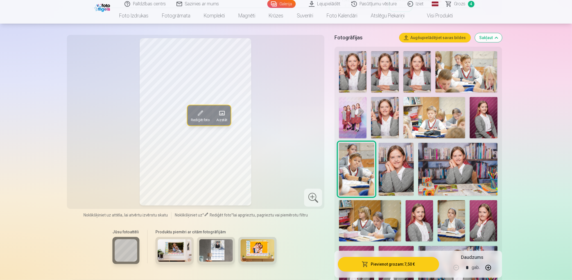
click at [387, 172] on img at bounding box center [395, 169] width 35 height 53
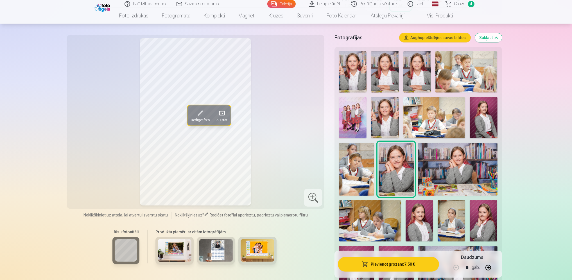
click at [349, 123] on img at bounding box center [353, 117] width 28 height 41
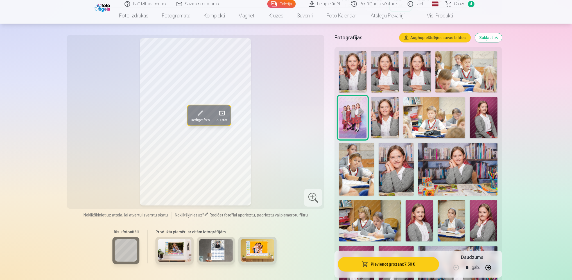
click at [392, 170] on img at bounding box center [395, 169] width 35 height 53
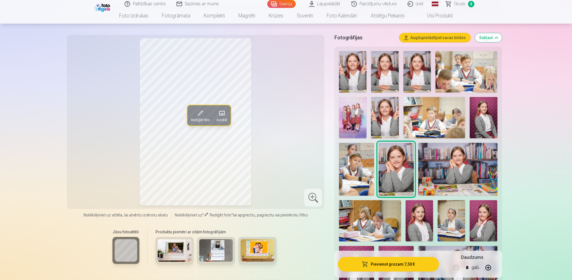
click at [351, 120] on img at bounding box center [353, 117] width 28 height 41
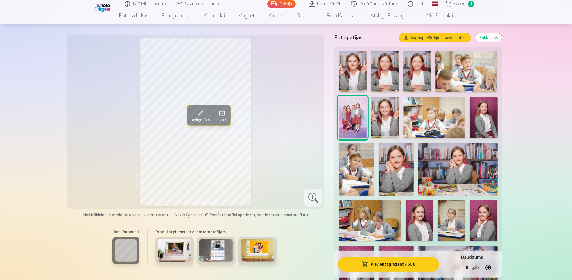
click at [401, 165] on img at bounding box center [395, 169] width 35 height 53
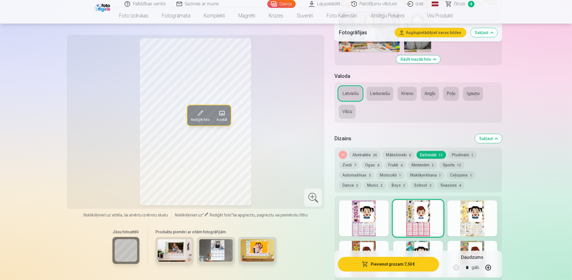
scroll to position [536, 0]
click at [386, 181] on button "Music 2" at bounding box center [374, 185] width 22 height 8
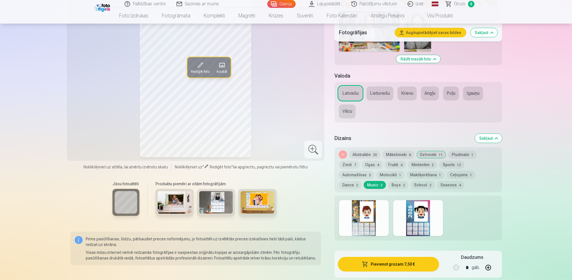
click at [361, 181] on button "Dance 2" at bounding box center [350, 185] width 22 height 8
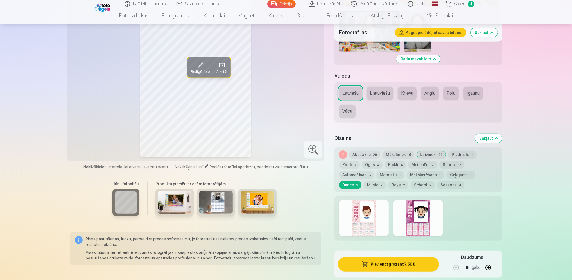
click at [418, 216] on div at bounding box center [418, 218] width 50 height 36
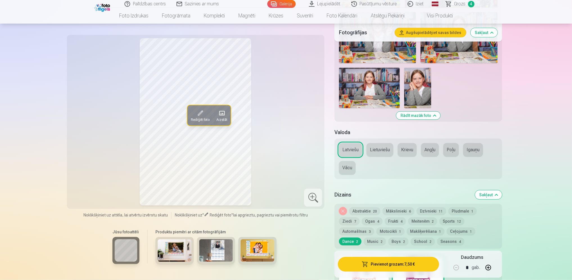
scroll to position [480, 0]
click at [377, 221] on span "4" at bounding box center [378, 221] width 2 height 4
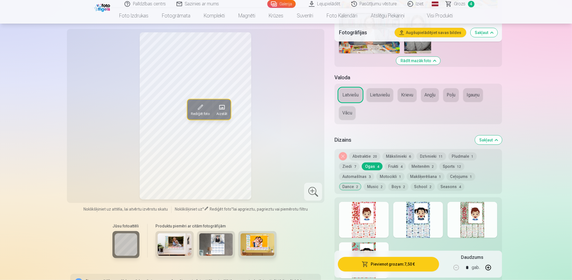
click at [361, 221] on div at bounding box center [364, 220] width 50 height 36
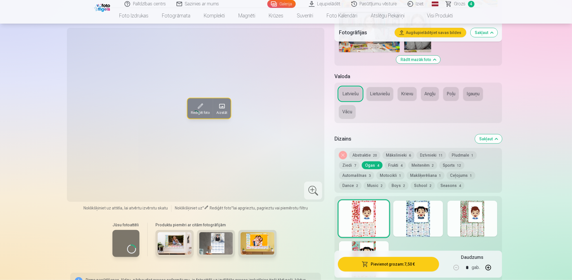
scroll to position [536, 0]
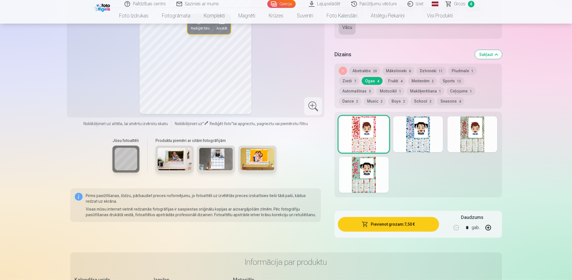
click at [361, 175] on div at bounding box center [364, 175] width 50 height 36
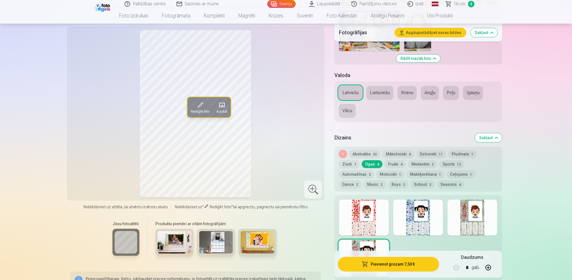
scroll to position [536, 0]
click at [385, 165] on button "Frukti 4" at bounding box center [395, 165] width 21 height 8
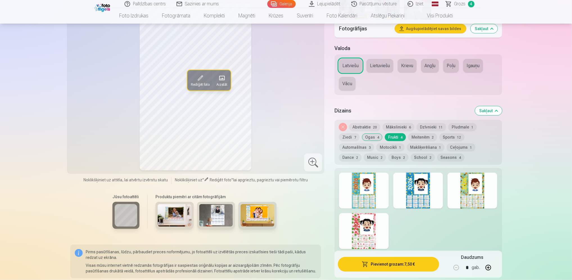
scroll to position [564, 0]
click at [369, 224] on div at bounding box center [364, 231] width 50 height 36
click at [364, 194] on div at bounding box center [364, 190] width 50 height 36
click at [367, 234] on div at bounding box center [364, 231] width 50 height 36
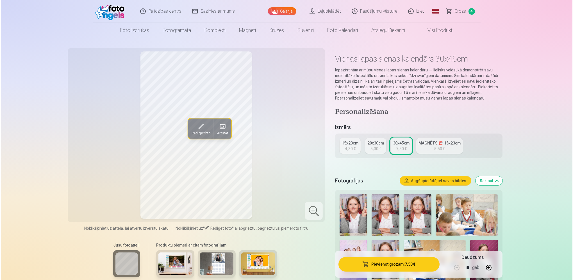
scroll to position [0, 0]
click at [400, 265] on button "Pievienot grozam : 7,50 €" at bounding box center [388, 264] width 101 height 15
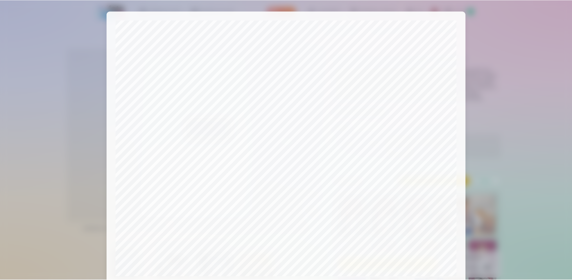
scroll to position [125, 0]
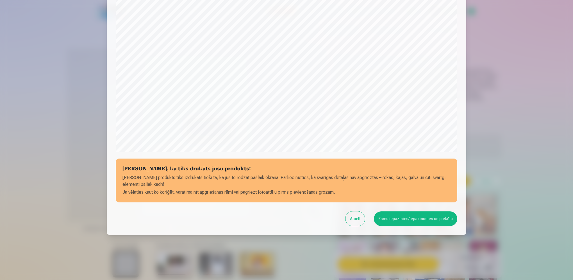
click at [416, 222] on button "Esmu iepazinies/iepazinusies un piekrītu" at bounding box center [415, 218] width 83 height 15
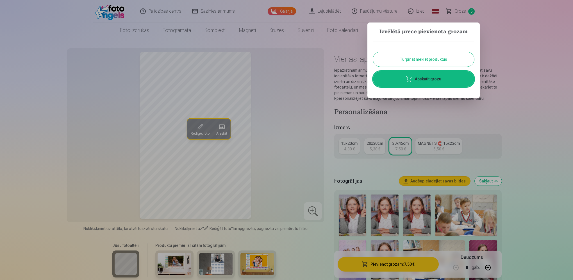
click at [433, 61] on button "Turpināt meklēt produktus" at bounding box center [423, 59] width 101 height 15
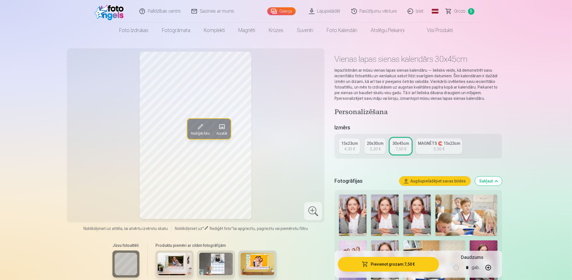
click at [464, 13] on span "Grozs" at bounding box center [460, 11] width 12 height 7
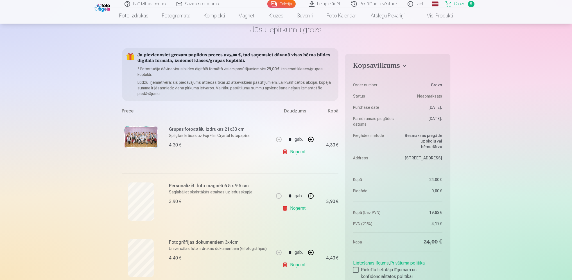
scroll to position [28, 0]
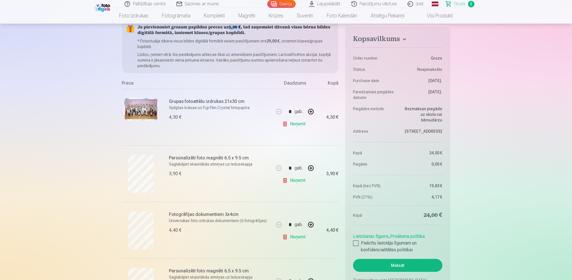
drag, startPoint x: 235, startPoint y: 25, endPoint x: 240, endPoint y: 25, distance: 5.1
click at [240, 25] on h5 "Ja pievienosiet grozam papildus preces uz 5,00 € , tad saņemsiet dāvanā visas b…" at bounding box center [236, 30] width 196 height 11
drag, startPoint x: 240, startPoint y: 25, endPoint x: 292, endPoint y: 45, distance: 56.2
click at [292, 45] on p "* Fotostudija dāvina visus bildes digitālā formātā visiem pasūtījumiem virs 29,…" at bounding box center [236, 43] width 196 height 11
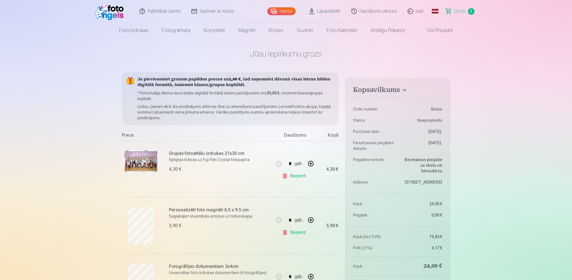
scroll to position [0, 0]
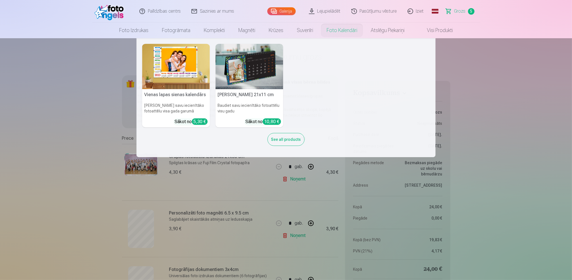
click at [177, 85] on img at bounding box center [176, 66] width 68 height 45
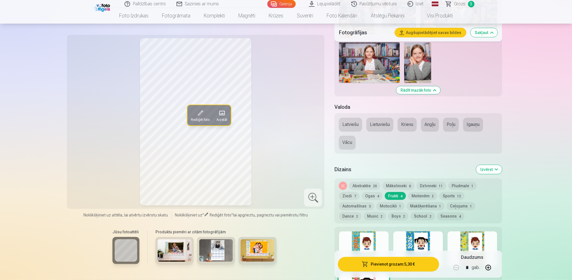
scroll to position [505, 0]
click at [427, 185] on button "Dzīvnieki 11" at bounding box center [430, 185] width 29 height 8
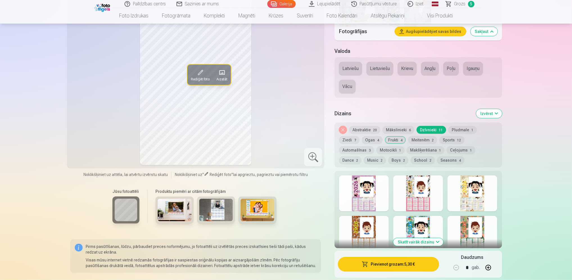
click at [367, 189] on div at bounding box center [364, 193] width 50 height 36
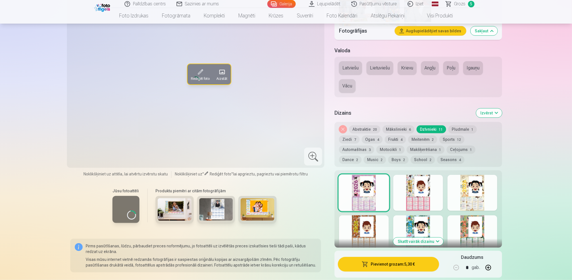
scroll to position [561, 0]
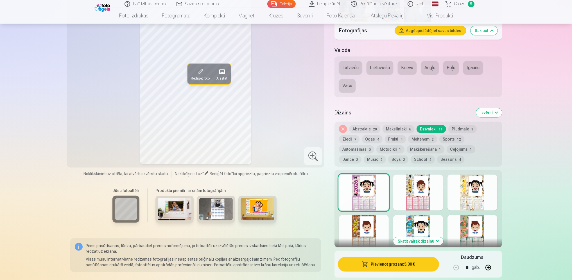
click at [413, 186] on div at bounding box center [418, 192] width 50 height 36
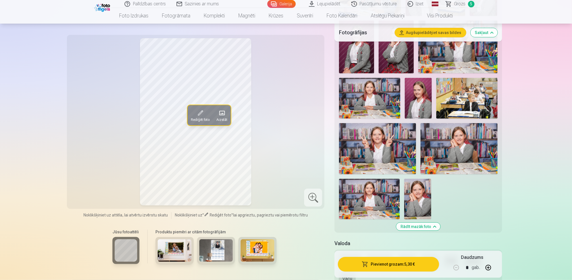
click at [375, 192] on img at bounding box center [369, 199] width 61 height 40
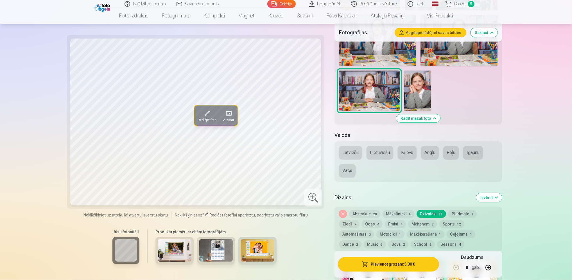
scroll to position [478, 0]
click at [350, 153] on button "Latviešu" at bounding box center [350, 151] width 23 height 13
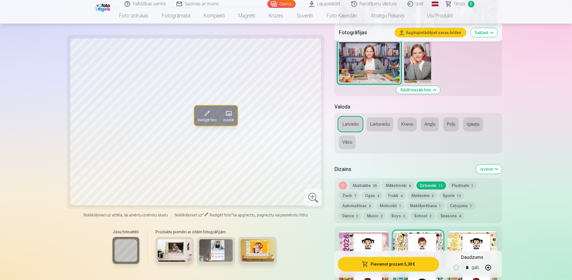
scroll to position [505, 0]
drag, startPoint x: 365, startPoint y: 263, endPoint x: 533, endPoint y: 104, distance: 231.7
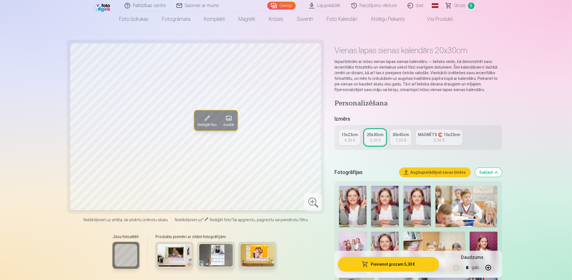
scroll to position [0, 0]
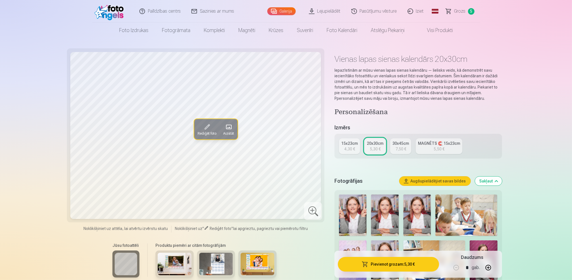
click at [441, 146] on div "5,50 €" at bounding box center [438, 149] width 11 height 6
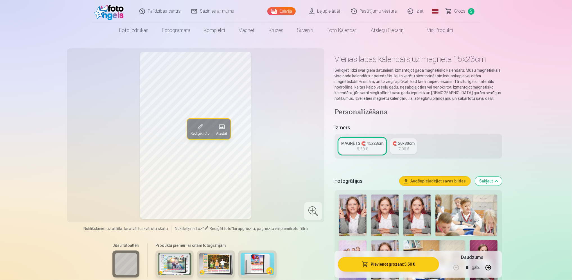
click at [402, 145] on div "🧲 20x30cm" at bounding box center [403, 143] width 22 height 6
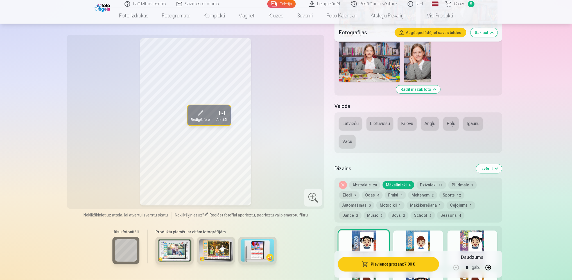
click at [436, 182] on button "Dzīvnieki 11" at bounding box center [430, 185] width 29 height 8
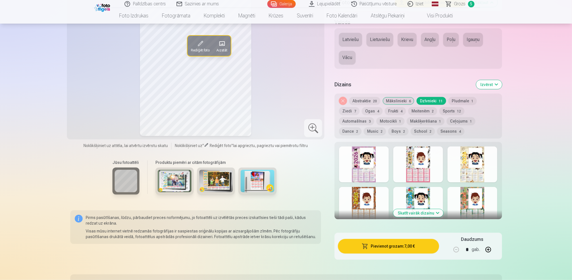
click at [415, 162] on div at bounding box center [418, 164] width 50 height 36
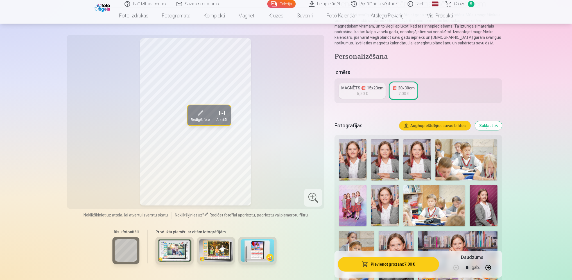
scroll to position [56, 0]
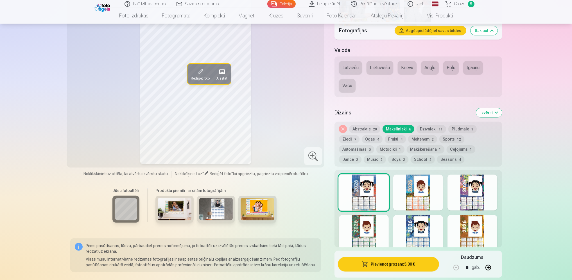
scroll to position [562, 0]
click at [427, 128] on button "Dzīvnieki 11" at bounding box center [430, 129] width 29 height 8
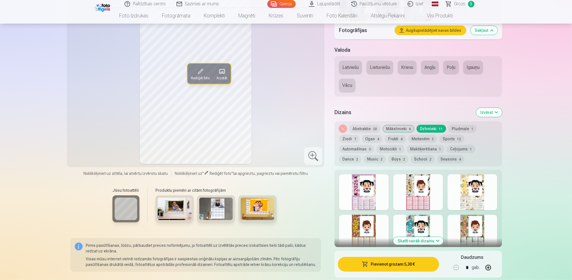
click at [409, 205] on div at bounding box center [418, 192] width 50 height 36
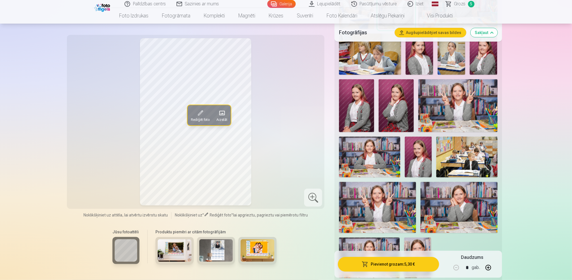
scroll to position [310, 0]
click at [419, 155] on img at bounding box center [417, 157] width 27 height 41
click at [379, 154] on img at bounding box center [369, 157] width 61 height 41
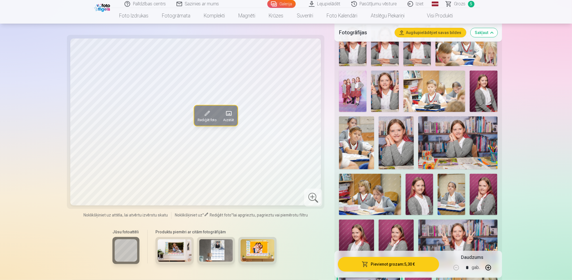
scroll to position [169, 0]
click at [394, 145] on img at bounding box center [395, 143] width 35 height 53
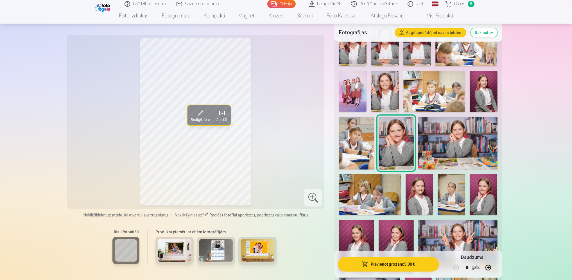
click at [400, 266] on button "Pievienot grozam : 5,30 €" at bounding box center [388, 264] width 101 height 15
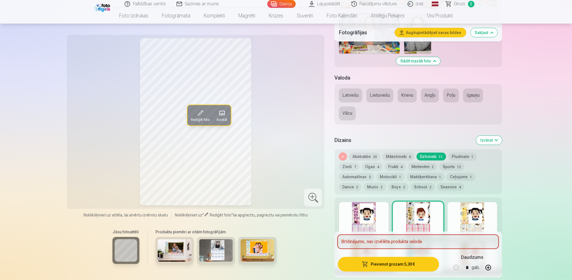
scroll to position [534, 0]
click at [350, 94] on button "Latviešu" at bounding box center [350, 94] width 23 height 13
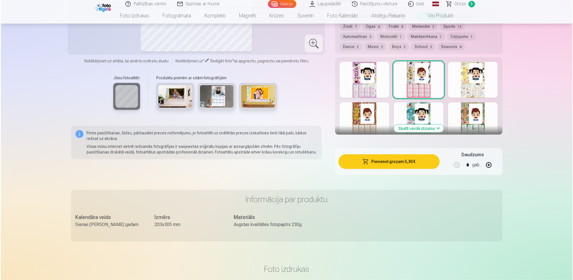
scroll to position [674, 0]
click at [397, 160] on button "Pievienot grozam : 5,30 €" at bounding box center [388, 161] width 101 height 15
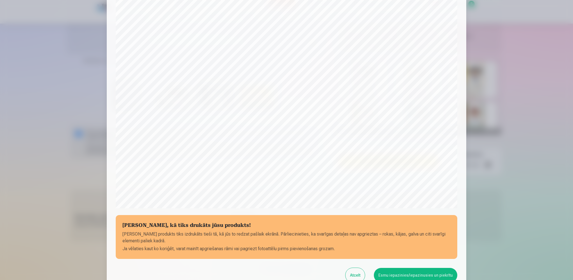
scroll to position [69, 0]
click at [409, 271] on button "Esmu iepazinies/iepazinusies un piekrītu" at bounding box center [415, 274] width 83 height 15
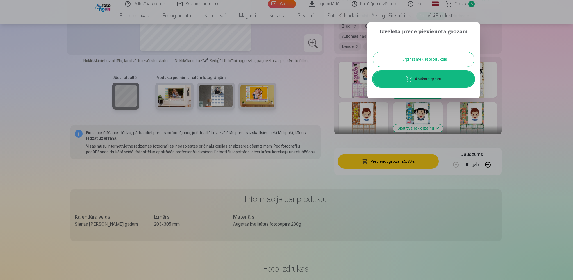
click at [426, 80] on link "Apskatīt grozu" at bounding box center [423, 79] width 101 height 16
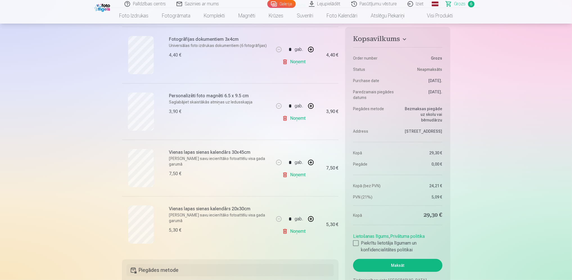
scroll to position [225, 0]
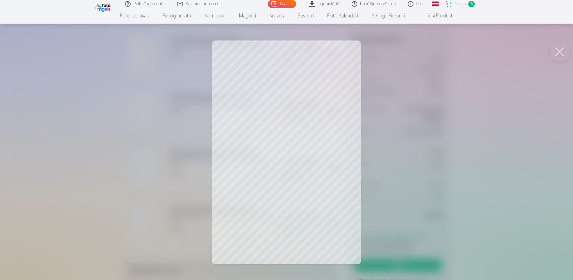
click at [298, 123] on div at bounding box center [286, 140] width 573 height 280
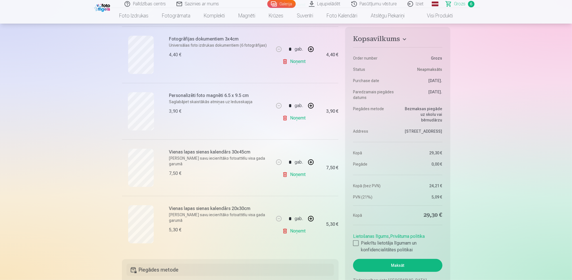
click at [292, 174] on link "Noņemt" at bounding box center [295, 174] width 26 height 11
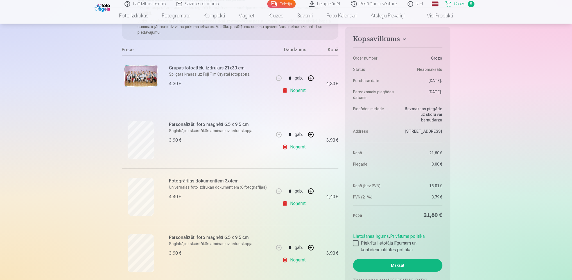
scroll to position [0, 0]
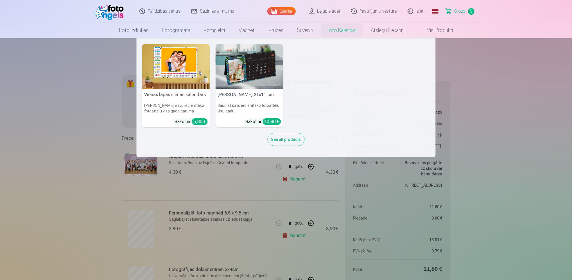
click at [169, 73] on img at bounding box center [176, 66] width 68 height 45
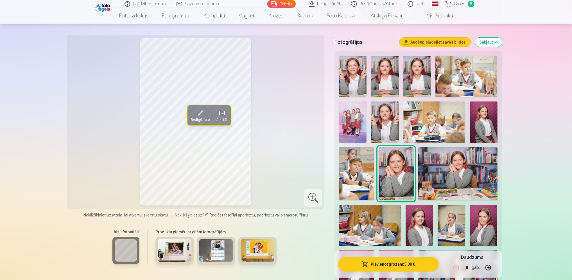
scroll to position [139, 0]
click at [383, 70] on img at bounding box center [385, 75] width 28 height 41
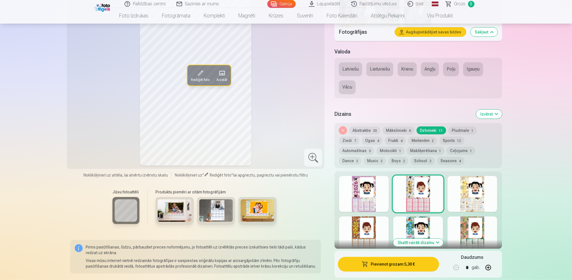
scroll to position [560, 0]
click at [353, 65] on button "Latviešu" at bounding box center [350, 68] width 23 height 13
click at [351, 69] on button "Latviešu" at bounding box center [350, 68] width 23 height 13
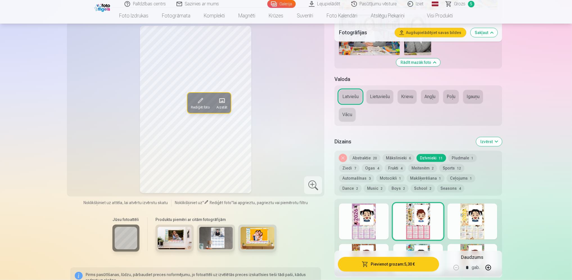
scroll to position [533, 0]
click at [361, 170] on button "Ogas 4" at bounding box center [371, 168] width 21 height 8
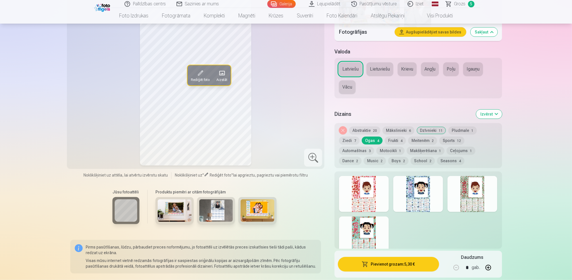
click at [356, 234] on div at bounding box center [364, 234] width 50 height 36
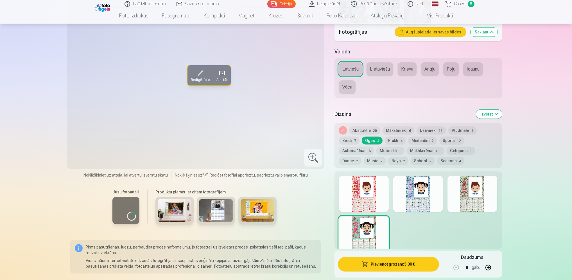
scroll to position [560, 0]
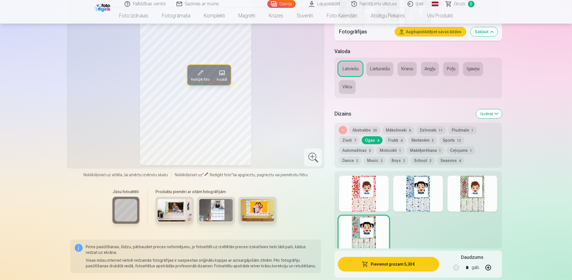
click at [361, 194] on div at bounding box center [364, 194] width 50 height 36
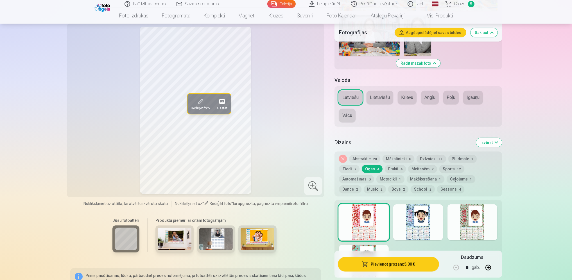
scroll to position [532, 0]
click at [385, 167] on button "Frukti 4" at bounding box center [395, 169] width 21 height 8
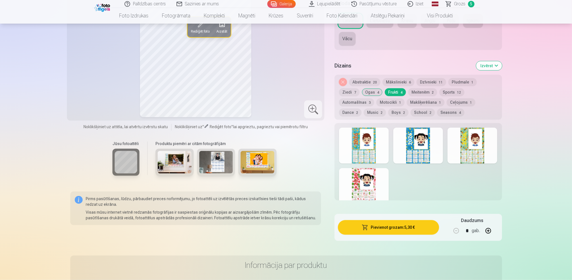
scroll to position [609, 0]
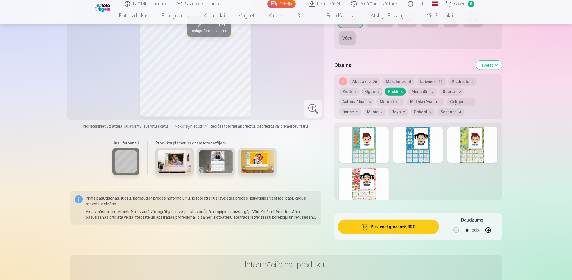
click at [369, 184] on div at bounding box center [364, 185] width 50 height 36
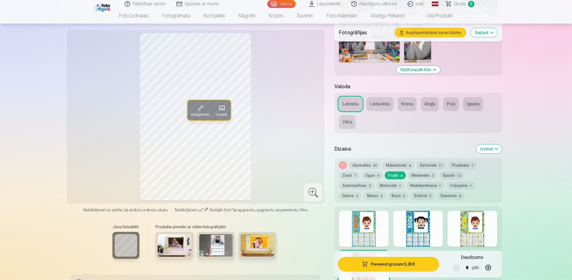
scroll to position [525, 0]
click at [453, 165] on button "Pludmale 1" at bounding box center [462, 166] width 28 height 8
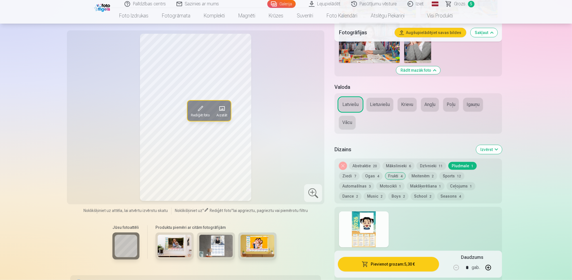
click at [365, 234] on div at bounding box center [364, 229] width 50 height 36
click at [439, 176] on button "Sports 12" at bounding box center [451, 176] width 25 height 8
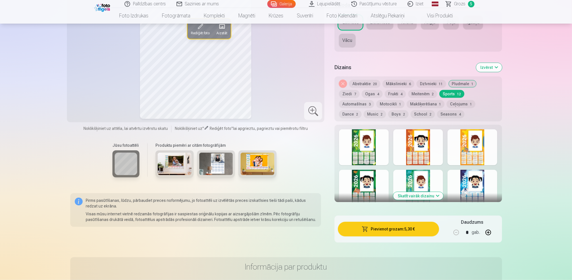
click at [424, 197] on button "Skatīt vairāk dizainu" at bounding box center [418, 196] width 50 height 8
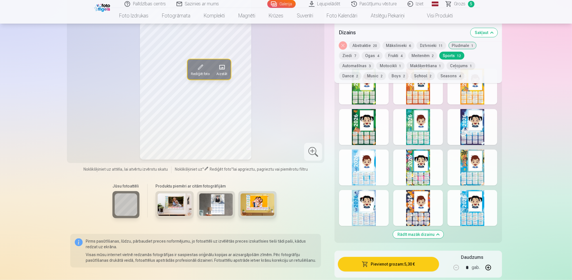
scroll to position [664, 0]
click at [370, 127] on div at bounding box center [364, 127] width 50 height 36
click at [422, 129] on div at bounding box center [418, 127] width 50 height 36
click at [466, 126] on div at bounding box center [472, 127] width 50 height 36
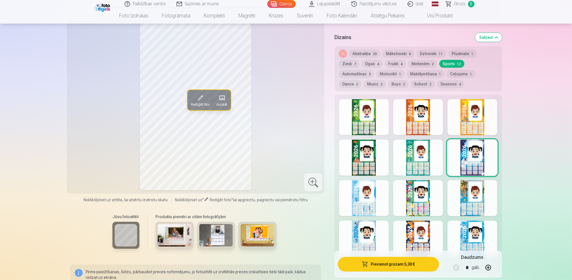
scroll to position [636, 0]
click at [460, 123] on div at bounding box center [472, 117] width 50 height 36
click at [402, 118] on div at bounding box center [418, 117] width 50 height 36
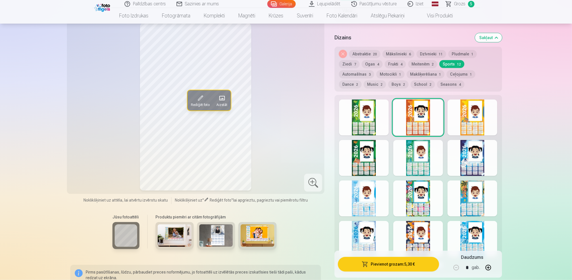
click at [472, 122] on div at bounding box center [472, 117] width 50 height 36
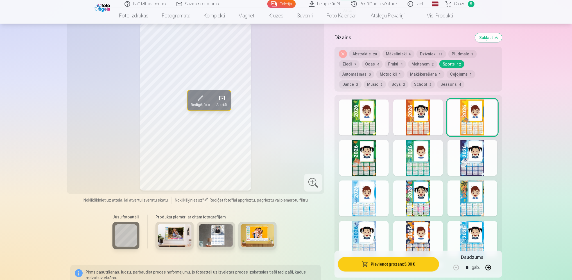
click at [367, 111] on div at bounding box center [364, 117] width 50 height 36
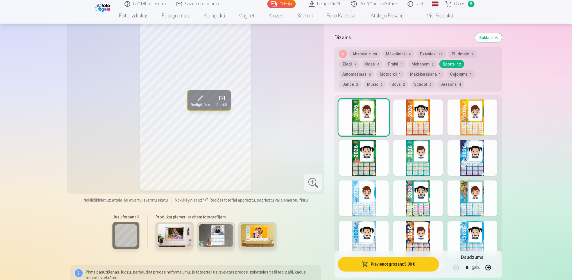
click at [419, 116] on div at bounding box center [418, 117] width 50 height 36
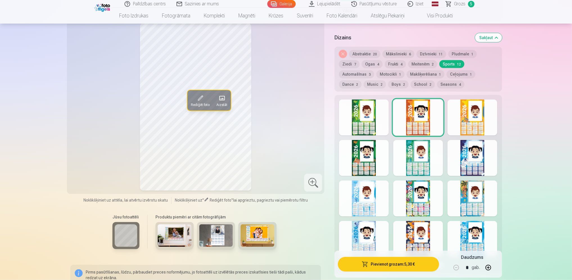
click at [409, 234] on div at bounding box center [418, 239] width 50 height 36
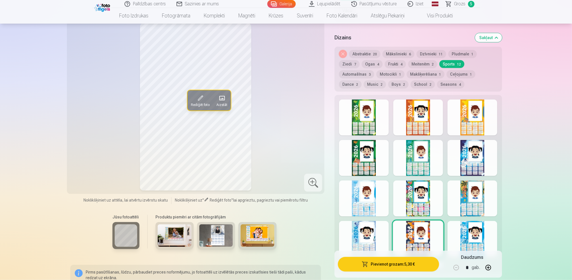
click at [470, 236] on div at bounding box center [472, 239] width 50 height 36
click at [361, 241] on div at bounding box center [364, 239] width 50 height 36
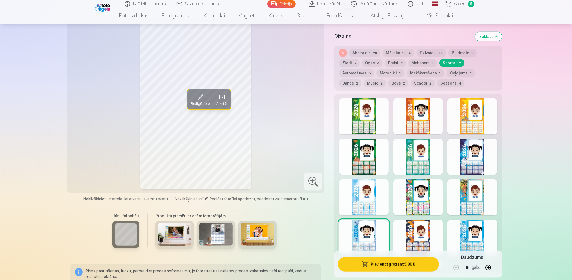
click at [420, 201] on div at bounding box center [418, 197] width 50 height 36
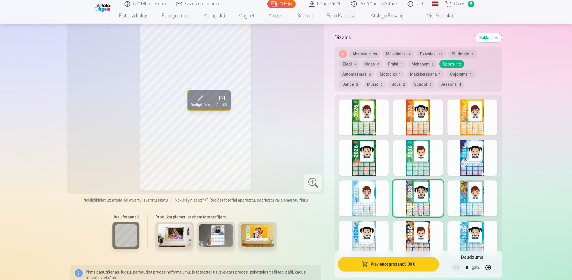
click at [368, 202] on div at bounding box center [364, 198] width 50 height 36
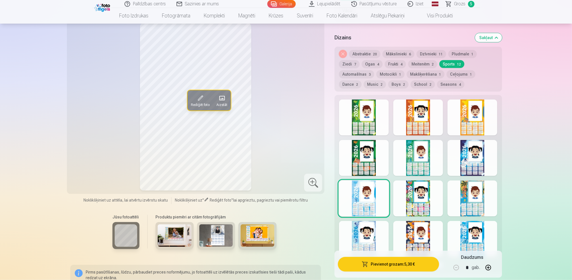
click at [491, 154] on div at bounding box center [472, 158] width 50 height 36
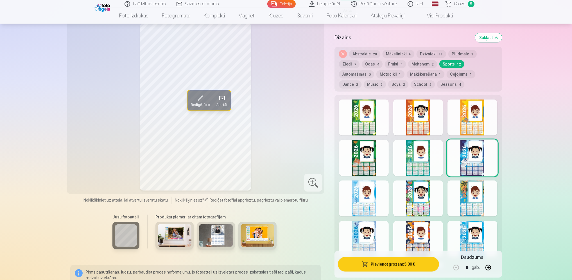
click at [467, 115] on div at bounding box center [472, 117] width 50 height 36
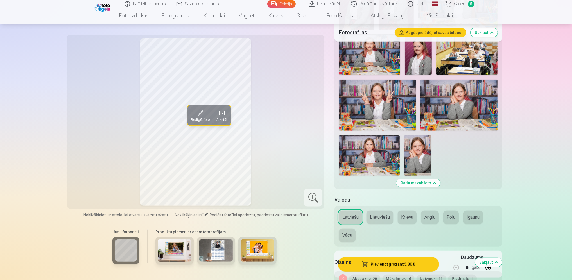
scroll to position [412, 0]
click at [374, 157] on img at bounding box center [369, 155] width 61 height 40
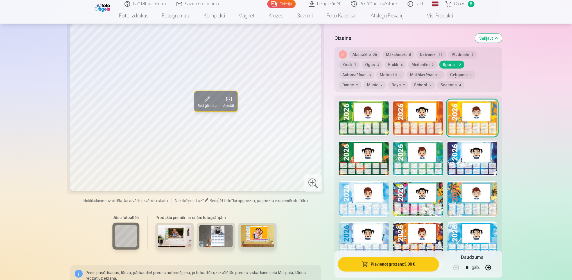
scroll to position [636, 0]
click at [397, 53] on button "Mākslinieki 6" at bounding box center [398, 54] width 32 height 8
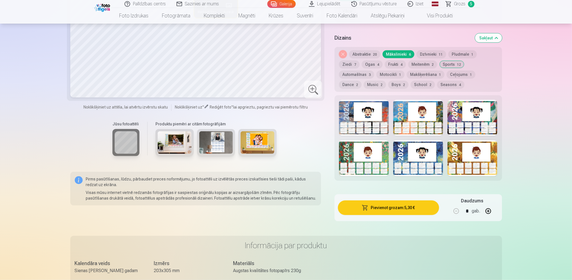
click at [363, 55] on button "Abstraktie 20" at bounding box center [364, 54] width 31 height 8
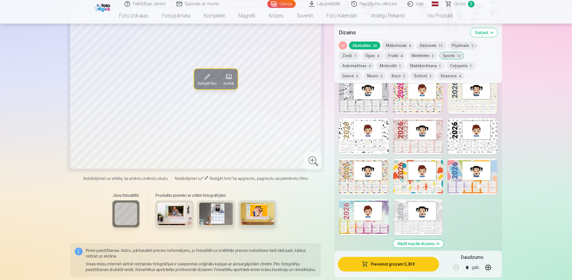
scroll to position [776, 0]
click at [415, 137] on div at bounding box center [418, 136] width 50 height 36
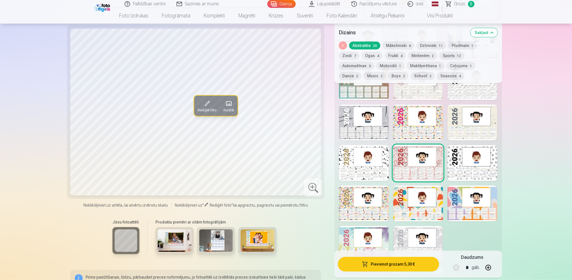
scroll to position [749, 0]
click at [420, 206] on div at bounding box center [418, 204] width 50 height 36
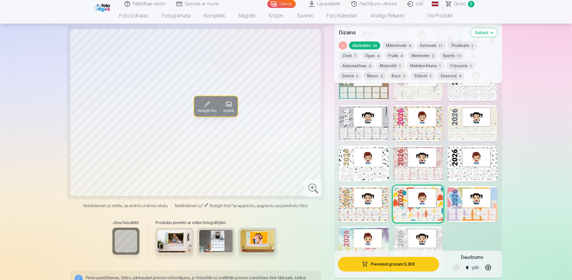
click at [364, 204] on div at bounding box center [364, 204] width 50 height 36
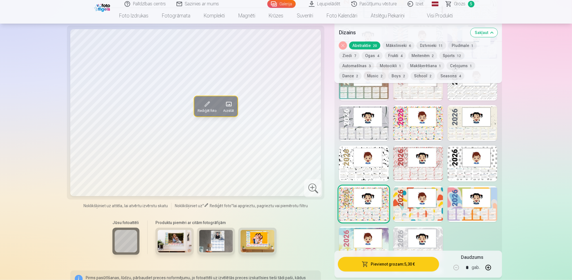
click at [478, 199] on div at bounding box center [472, 204] width 50 height 36
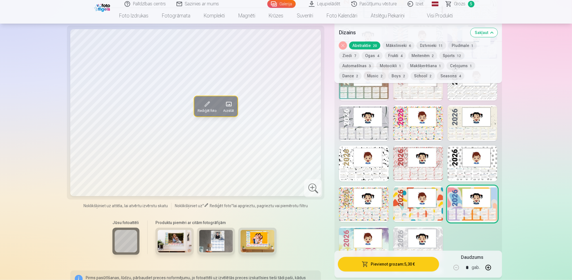
click at [465, 162] on div at bounding box center [472, 163] width 50 height 36
click at [460, 122] on div at bounding box center [472, 123] width 50 height 36
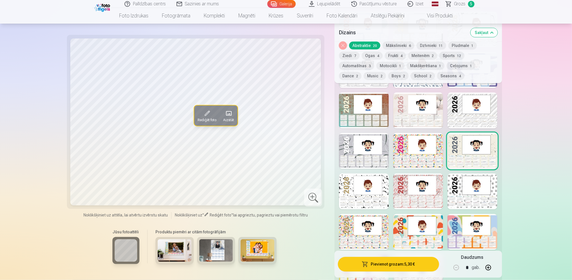
scroll to position [721, 0]
click at [456, 111] on div at bounding box center [472, 111] width 50 height 36
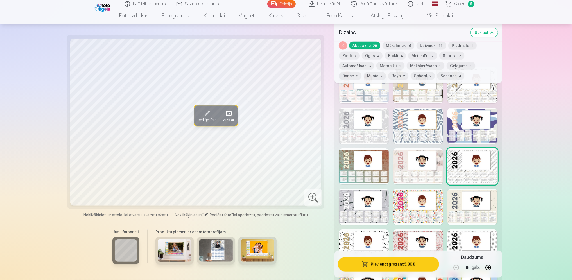
scroll to position [665, 0]
click at [371, 125] on div at bounding box center [364, 126] width 50 height 36
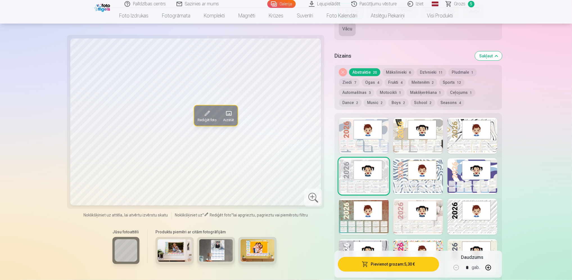
click at [463, 133] on div at bounding box center [472, 136] width 50 height 36
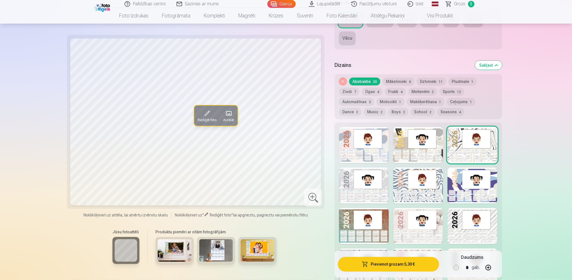
scroll to position [609, 0]
click at [420, 151] on div at bounding box center [418, 145] width 50 height 36
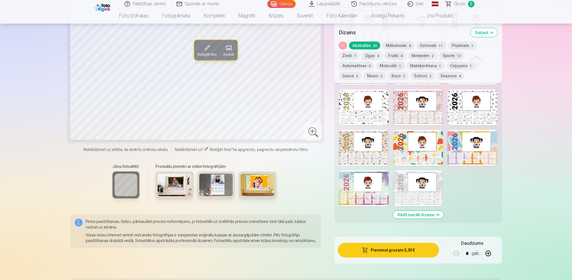
scroll to position [805, 0]
click at [369, 114] on div at bounding box center [364, 107] width 50 height 36
click at [359, 190] on div at bounding box center [364, 188] width 50 height 36
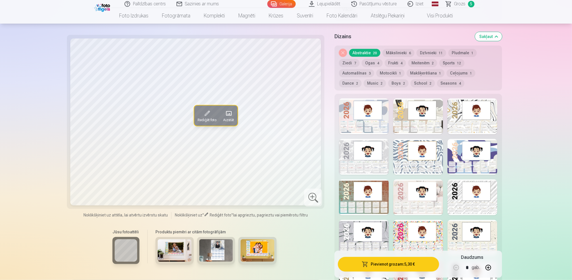
scroll to position [637, 0]
click at [425, 165] on div at bounding box center [418, 157] width 50 height 36
click at [376, 72] on button "Motocikli 1" at bounding box center [390, 74] width 28 height 8
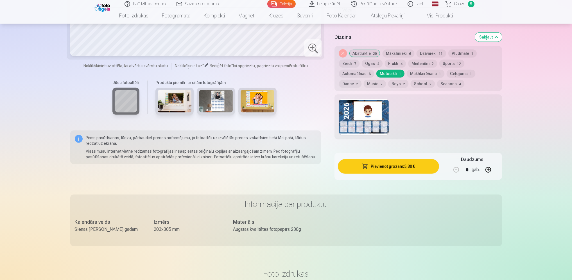
click at [362, 124] on div at bounding box center [364, 117] width 50 height 36
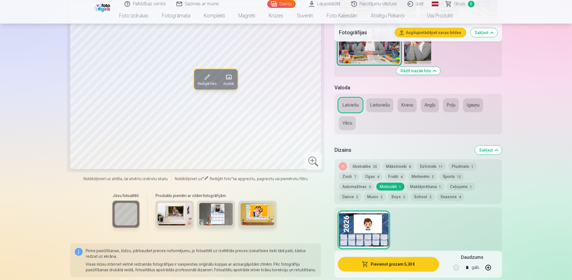
scroll to position [524, 0]
click at [374, 182] on button "Automašīnas 3" at bounding box center [356, 186] width 35 height 8
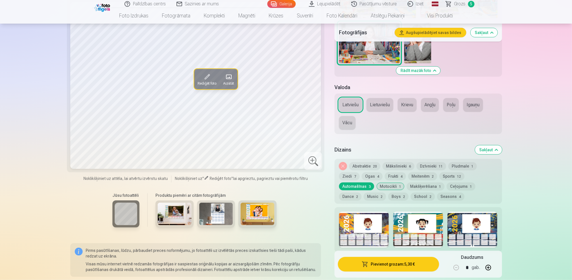
click at [423, 230] on div at bounding box center [418, 230] width 50 height 36
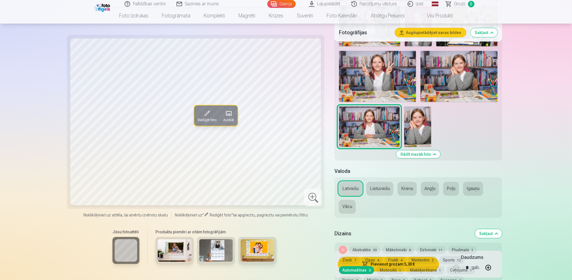
scroll to position [440, 0]
click at [427, 119] on img at bounding box center [417, 127] width 27 height 40
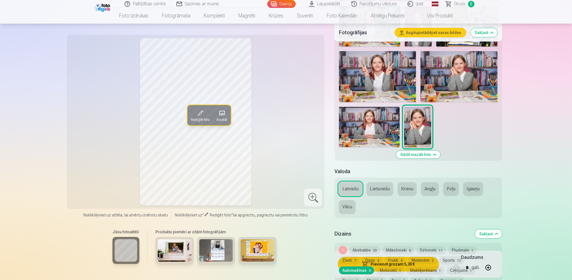
click at [371, 126] on img at bounding box center [369, 127] width 61 height 40
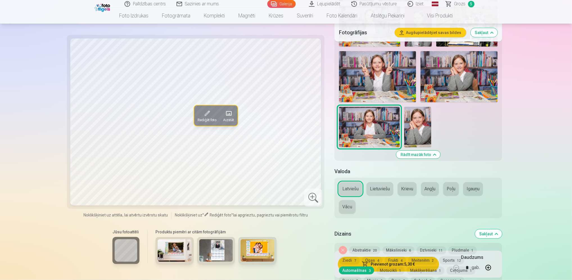
click at [411, 124] on img at bounding box center [417, 127] width 27 height 40
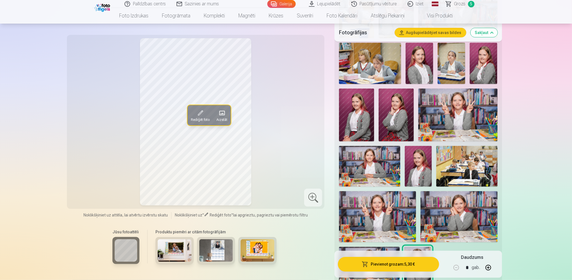
scroll to position [300, 0]
click at [356, 120] on img at bounding box center [356, 115] width 35 height 53
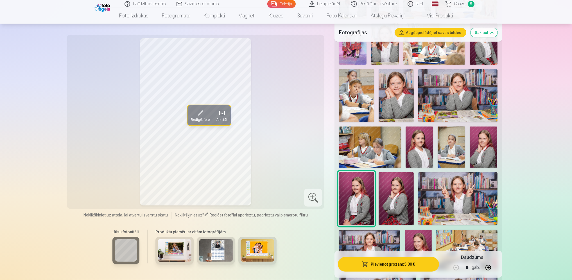
click at [447, 152] on img at bounding box center [451, 146] width 28 height 41
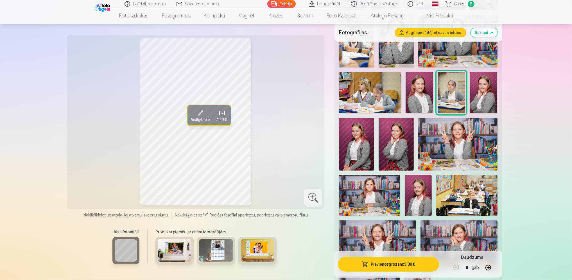
scroll to position [272, 0]
click at [462, 135] on img at bounding box center [457, 143] width 79 height 53
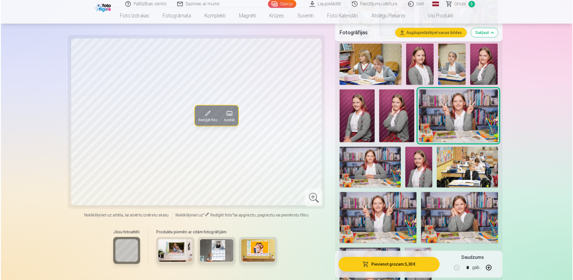
scroll to position [300, 0]
click at [395, 263] on button "Pievienot grozam : 5,30 €" at bounding box center [388, 264] width 101 height 15
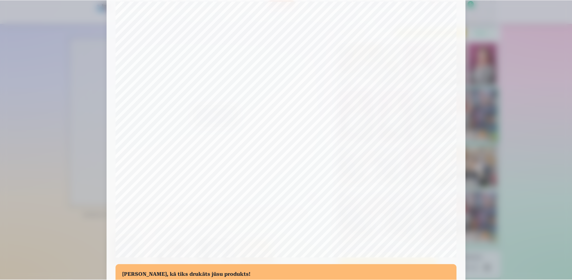
scroll to position [0, 0]
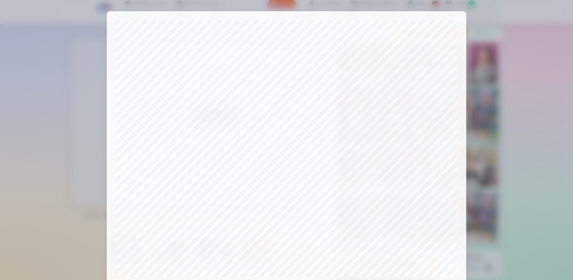
click at [504, 110] on div at bounding box center [286, 140] width 573 height 280
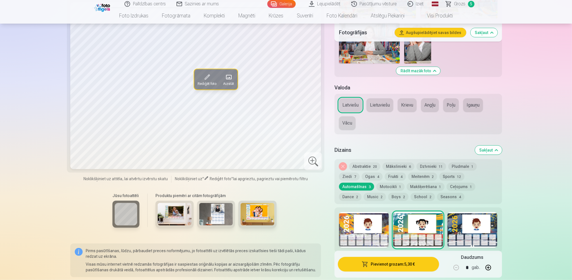
scroll to position [524, 0]
click at [385, 175] on button "Frukti 4" at bounding box center [395, 176] width 21 height 8
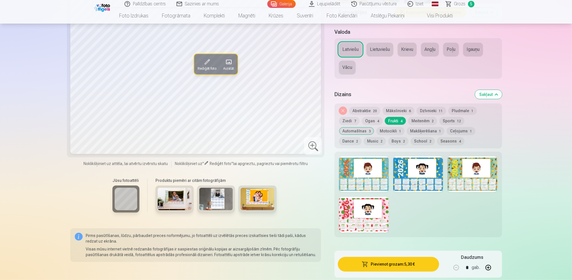
click at [360, 217] on div at bounding box center [364, 215] width 50 height 36
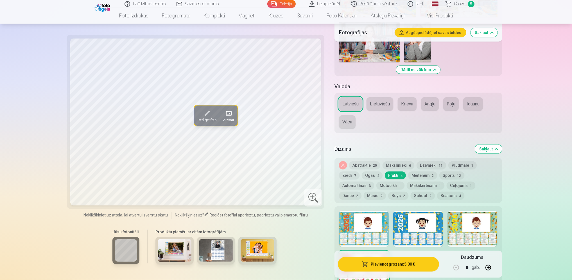
scroll to position [525, 0]
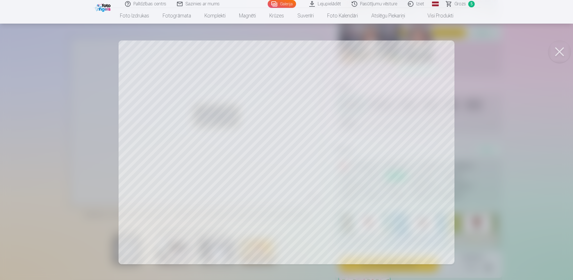
click at [561, 49] on button at bounding box center [559, 51] width 22 height 22
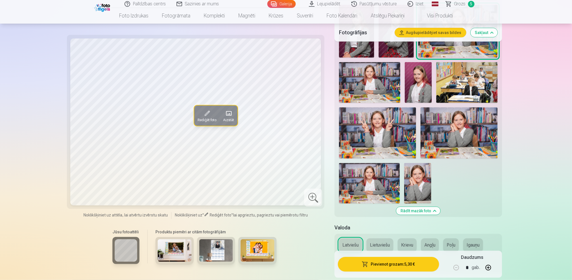
scroll to position [384, 0]
click at [384, 181] on img at bounding box center [369, 183] width 61 height 40
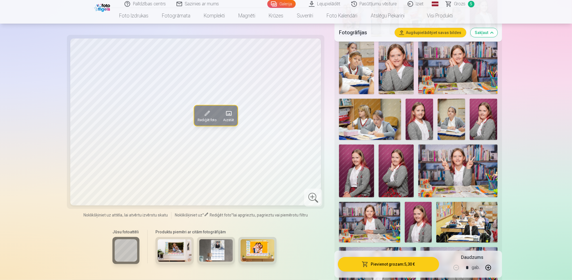
scroll to position [244, 0]
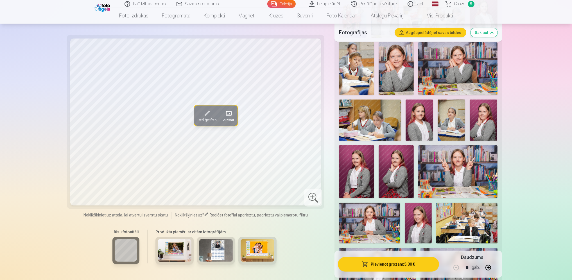
click at [420, 124] on img at bounding box center [419, 119] width 28 height 41
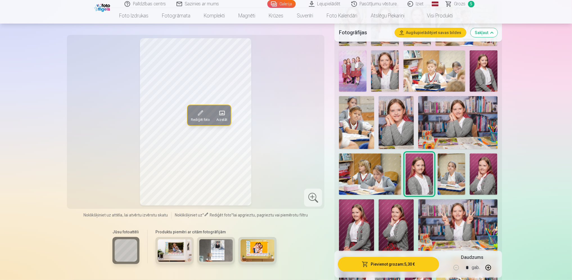
click at [463, 125] on img at bounding box center [457, 122] width 79 height 53
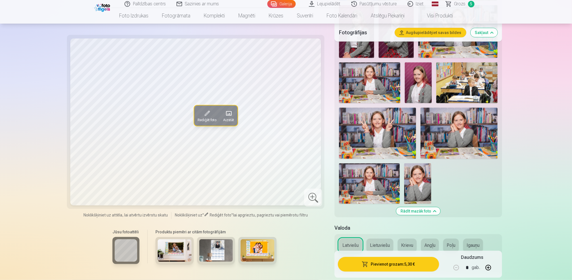
scroll to position [384, 0]
click at [368, 179] on img at bounding box center [369, 183] width 61 height 40
click at [383, 135] on img at bounding box center [377, 132] width 77 height 51
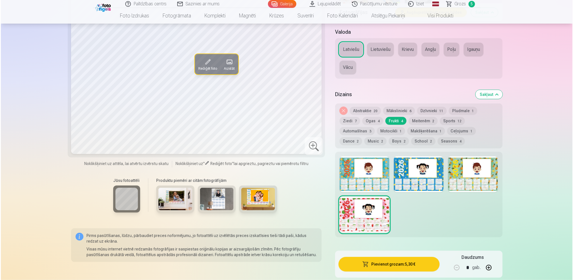
scroll to position [581, 0]
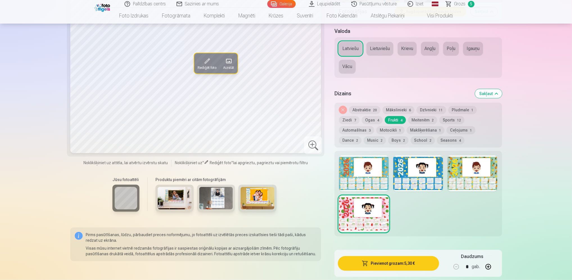
click at [394, 265] on button "Pievienot grozam : 5,30 €" at bounding box center [388, 263] width 101 height 15
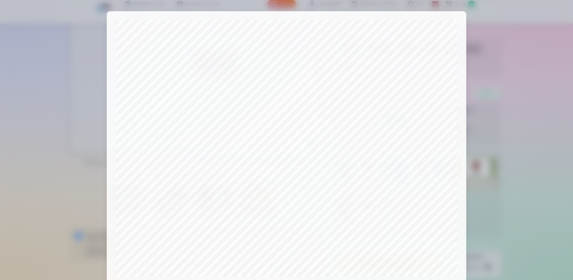
scroll to position [125, 0]
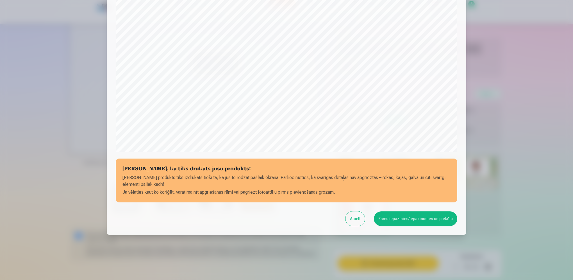
click at [426, 219] on button "Esmu iepazinies/iepazinusies un piekrītu" at bounding box center [415, 218] width 83 height 15
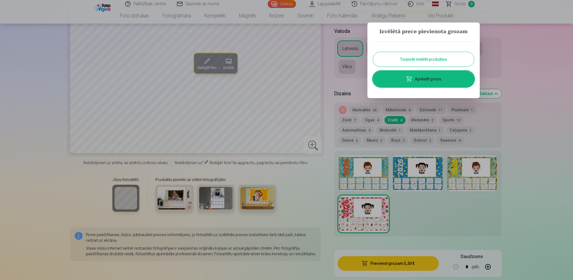
click at [420, 79] on link "Apskatīt grozu" at bounding box center [423, 79] width 101 height 16
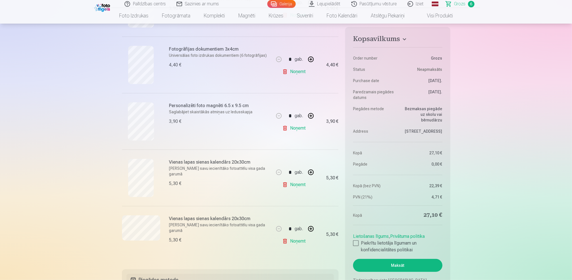
scroll to position [220, 0]
drag, startPoint x: 226, startPoint y: 161, endPoint x: 247, endPoint y: 161, distance: 21.6
click at [247, 161] on h6 "Vienas lapas sienas kalendārs 20x30cm" at bounding box center [219, 161] width 101 height 7
drag, startPoint x: 247, startPoint y: 161, endPoint x: 218, endPoint y: 167, distance: 29.7
click at [218, 167] on p "[PERSON_NAME] savu iecienītāko fotoattēlu visa gada garumā" at bounding box center [219, 170] width 101 height 11
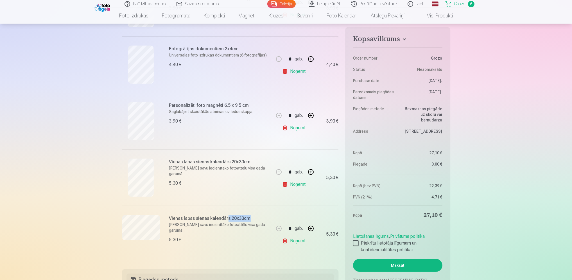
drag, startPoint x: 228, startPoint y: 215, endPoint x: 251, endPoint y: 214, distance: 22.5
click at [251, 214] on div "Vienas lapas sienas kalendārs 20x30cm Parādiet savu iecienītāko fotoattēlu visa…" at bounding box center [198, 234] width 152 height 56
drag, startPoint x: 251, startPoint y: 214, endPoint x: 215, endPoint y: 221, distance: 36.6
click at [215, 221] on h6 "Vienas lapas sienas kalendārs 20x30cm" at bounding box center [219, 218] width 101 height 7
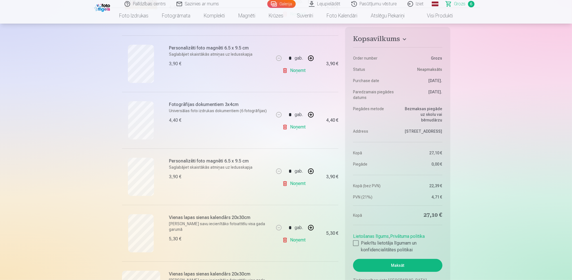
scroll to position [165, 0]
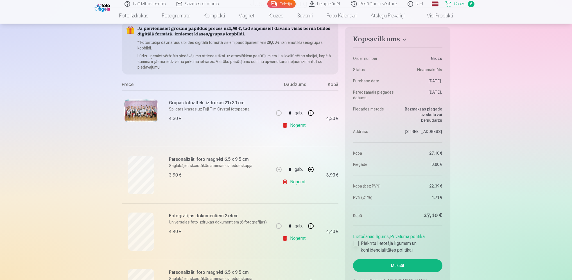
click at [355, 243] on div at bounding box center [356, 243] width 6 height 6
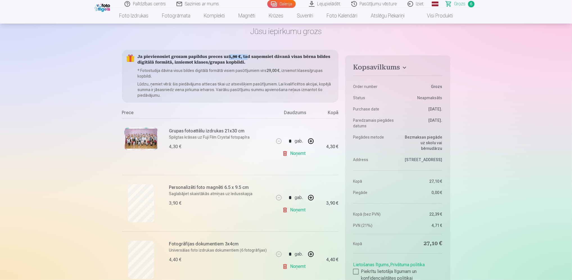
drag, startPoint x: 228, startPoint y: 55, endPoint x: 245, endPoint y: 57, distance: 17.2
click at [245, 57] on h5 "Ja pievienosiet grozam papildus preces uz 1,90 € , tad saņemsiet dāvanā visas b…" at bounding box center [236, 59] width 196 height 11
click at [244, 79] on p "* Fotostudija dāvina visus bildes digitālā formātā visiem pasūtījumiem virs 29,…" at bounding box center [236, 73] width 196 height 11
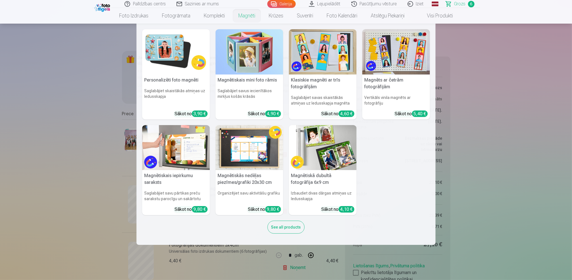
click at [173, 85] on link "Personalizēti foto magnēti Saglabājiet skaistākās atmiņas uz ledusskapja Sākot …" at bounding box center [176, 74] width 68 height 90
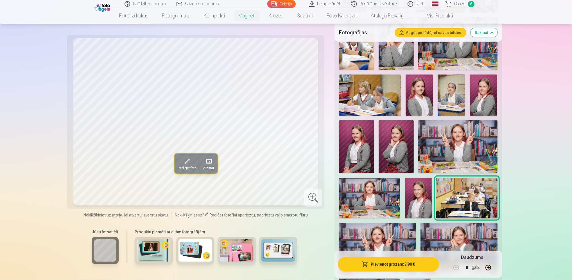
click at [419, 87] on img at bounding box center [419, 94] width 28 height 41
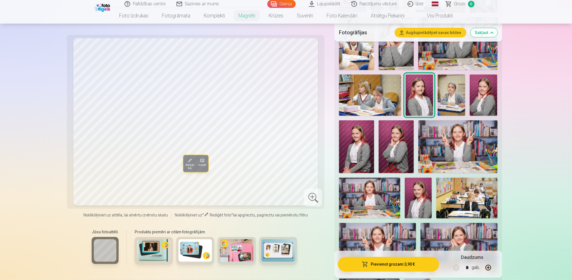
scroll to position [280, 0]
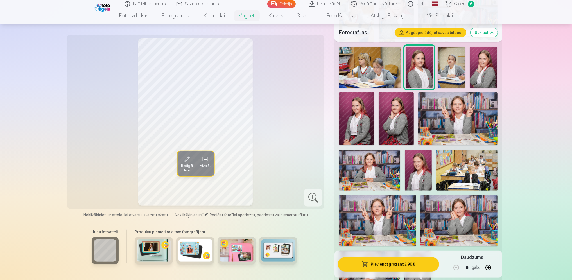
click at [421, 162] on img at bounding box center [417, 170] width 27 height 41
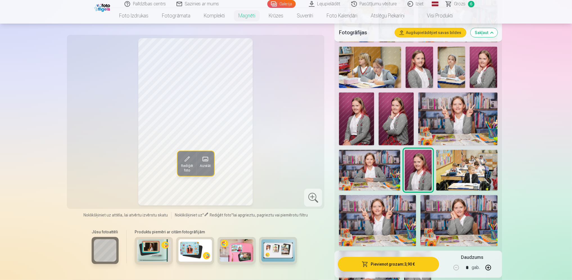
scroll to position [308, 0]
click at [419, 63] on img at bounding box center [419, 66] width 28 height 41
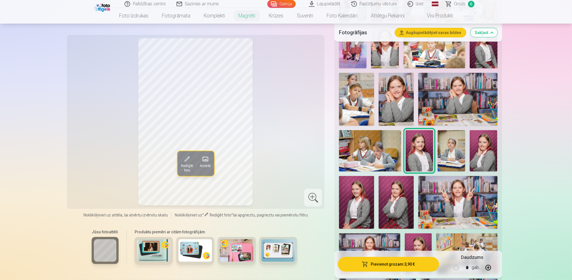
scroll to position [224, 0]
click at [393, 94] on img at bounding box center [395, 99] width 35 height 53
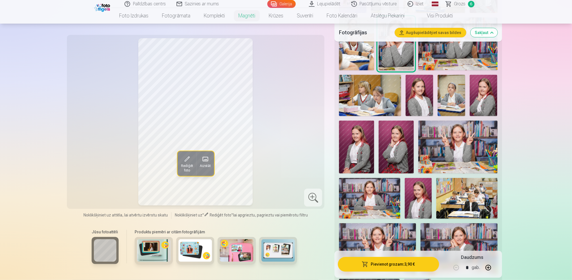
scroll to position [280, 0]
click at [418, 89] on img at bounding box center [419, 94] width 28 height 41
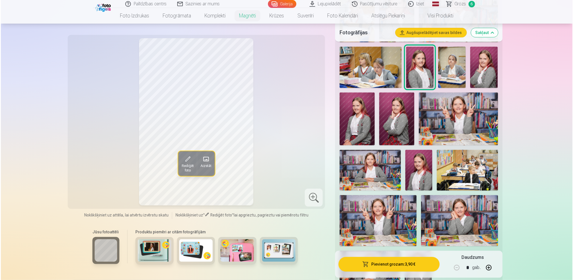
scroll to position [308, 0]
click at [395, 264] on button "Pievienot grozam : 3,90 €" at bounding box center [388, 264] width 101 height 15
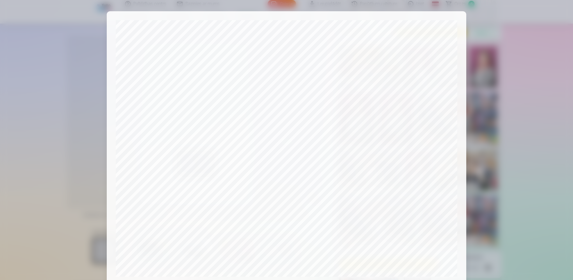
scroll to position [125, 0]
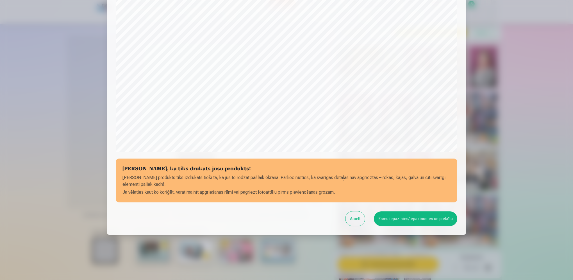
click at [416, 217] on button "Esmu iepazinies/iepazinusies un piekrītu" at bounding box center [415, 218] width 83 height 15
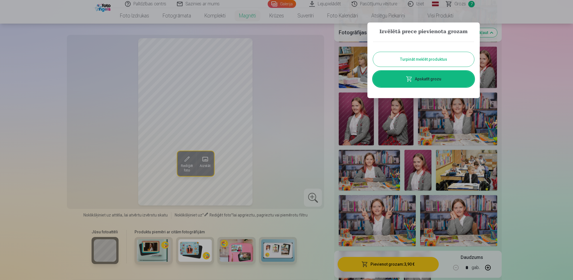
click at [415, 81] on link "Apskatīt grozu" at bounding box center [423, 79] width 101 height 16
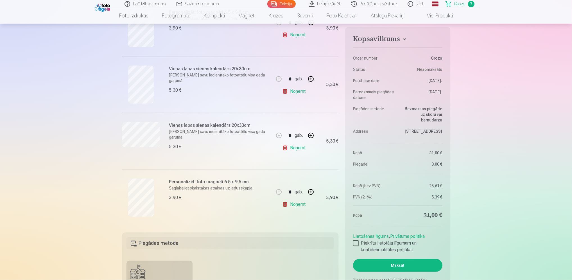
scroll to position [308, 0]
click at [352, 244] on aside "Kopsavilkums Order number Grozs Status Neapmaksāts Purchase date [DATE]. Paredz…" at bounding box center [397, 160] width 105 height 266
click at [355, 242] on div at bounding box center [356, 243] width 6 height 6
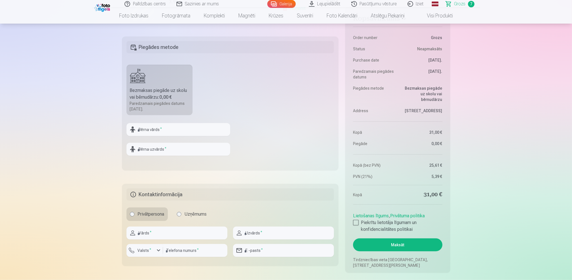
click at [401, 245] on button "Maksāt" at bounding box center [397, 244] width 89 height 13
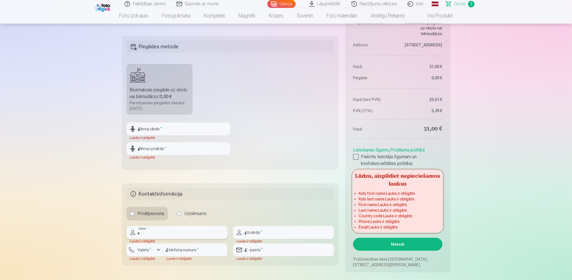
scroll to position [504, 0]
click at [152, 126] on input "text" at bounding box center [178, 128] width 104 height 13
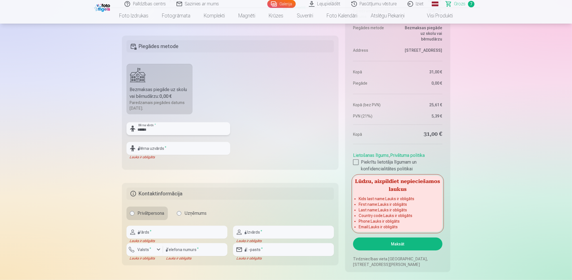
type input "******"
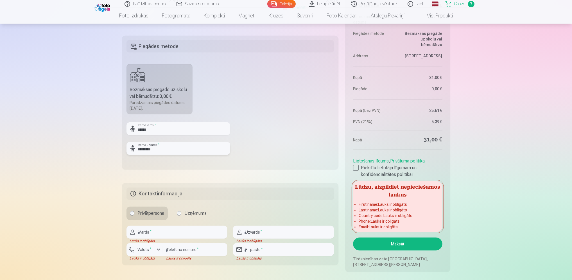
type input "*********"
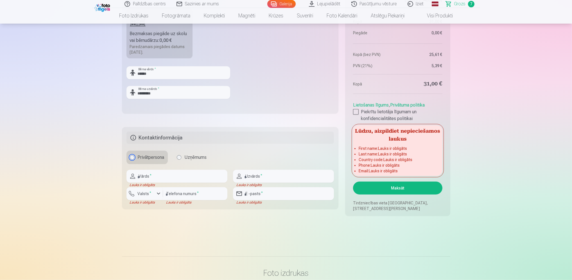
scroll to position [561, 0]
click at [165, 178] on input "text" at bounding box center [176, 175] width 101 height 13
type input "*******"
type input "*********"
type input "********"
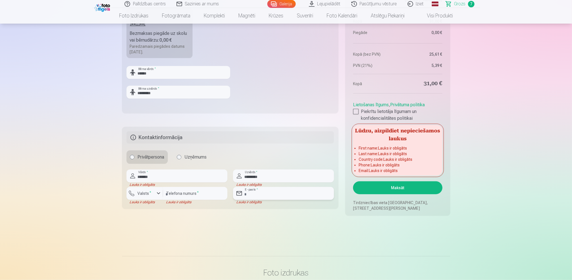
type input "**********"
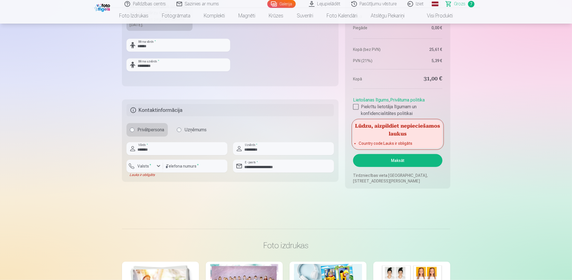
click at [395, 161] on button "Maksāt" at bounding box center [397, 160] width 89 height 13
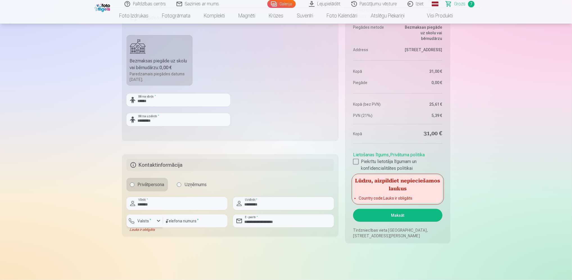
click at [144, 221] on label "Valsts *" at bounding box center [144, 221] width 18 height 6
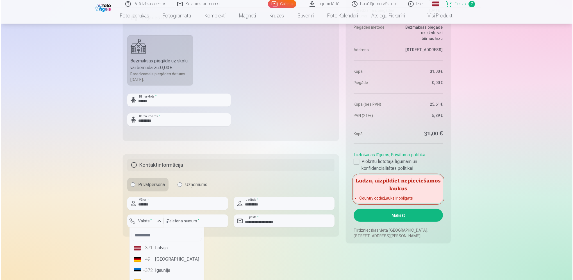
scroll to position [533, 0]
click at [149, 246] on div "+371" at bounding box center [147, 248] width 11 height 7
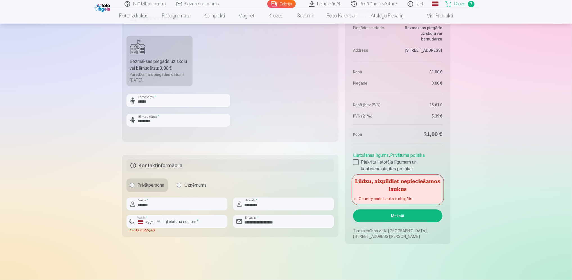
click at [396, 214] on button "Maksāt" at bounding box center [397, 215] width 89 height 13
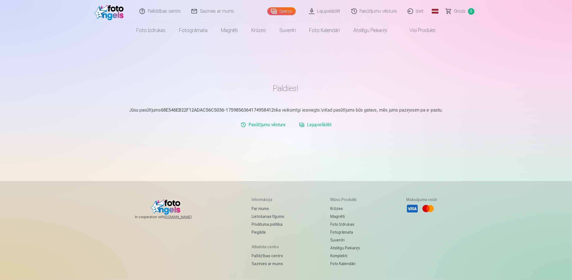
click at [320, 124] on link "Lejupielādēt" at bounding box center [315, 124] width 37 height 11
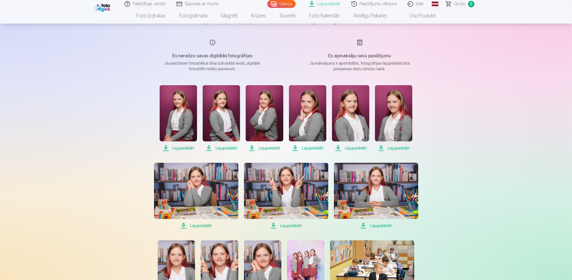
scroll to position [56, 0]
click at [181, 148] on span "Lejupielādēt" at bounding box center [178, 148] width 37 height 7
click at [209, 148] on span "Lejupielādēt" at bounding box center [221, 148] width 37 height 7
click at [252, 147] on span "Lejupielādēt" at bounding box center [263, 148] width 37 height 7
click at [295, 148] on span "Lejupielādēt" at bounding box center [307, 148] width 37 height 7
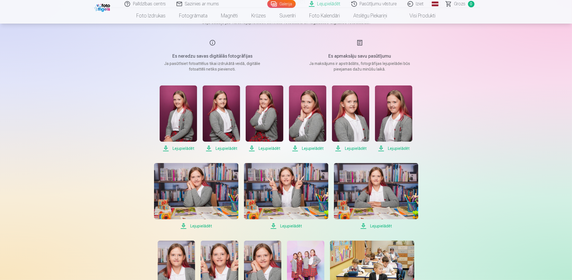
click at [338, 149] on span "Lejupielādēt" at bounding box center [350, 148] width 37 height 7
click at [381, 149] on span "Lejupielādēt" at bounding box center [393, 148] width 37 height 7
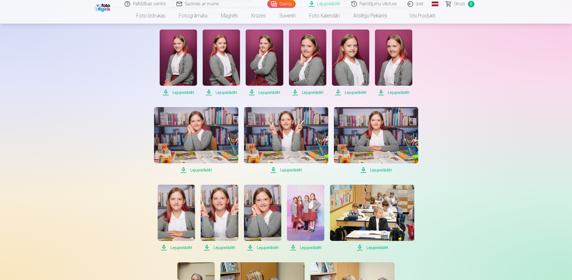
scroll to position [112, 0]
click at [183, 170] on span "Lejupielādēt" at bounding box center [196, 169] width 84 height 7
click at [274, 170] on span "Lejupielādēt" at bounding box center [286, 169] width 84 height 7
click at [363, 170] on span "Lejupielādēt" at bounding box center [376, 169] width 84 height 7
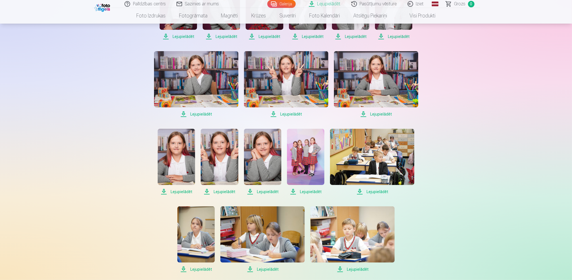
scroll to position [168, 0]
click at [163, 191] on span "Lejupielādēt" at bounding box center [176, 191] width 37 height 7
click at [206, 191] on span "Lejupielādēt" at bounding box center [219, 191] width 37 height 7
click at [249, 191] on span "Lejupielādēt" at bounding box center [262, 191] width 37 height 7
click at [293, 191] on span "Lejupielādēt" at bounding box center [305, 191] width 37 height 7
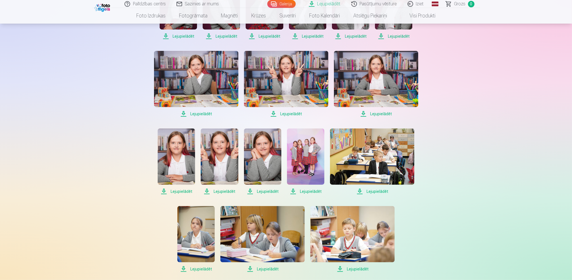
click at [360, 191] on span "Lejupielādēt" at bounding box center [372, 191] width 84 height 7
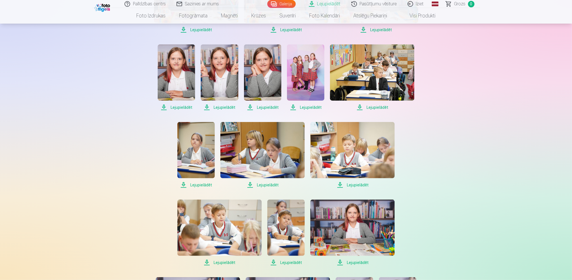
scroll to position [253, 0]
click at [183, 184] on span "Lejupielādēt" at bounding box center [195, 184] width 37 height 7
click at [250, 184] on span "Lejupielādēt" at bounding box center [262, 184] width 84 height 7
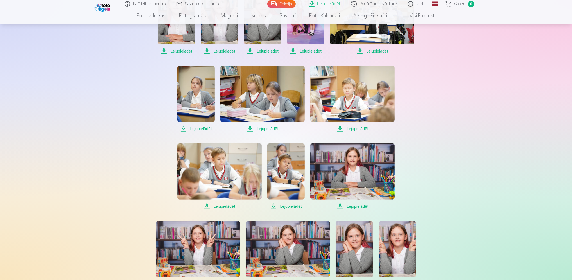
scroll to position [309, 0]
click at [339, 206] on span "Lejupielādēt" at bounding box center [352, 206] width 84 height 7
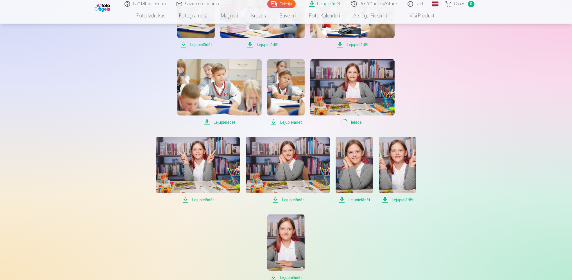
scroll to position [393, 0]
click at [185, 199] on span "Lejupielādēt" at bounding box center [198, 199] width 84 height 7
click at [276, 199] on span "Lejupielādēt" at bounding box center [287, 199] width 84 height 7
click at [342, 199] on span "Lejupielādēt" at bounding box center [353, 199] width 37 height 7
click at [384, 199] on span "Lejupielādēt" at bounding box center [397, 199] width 37 height 7
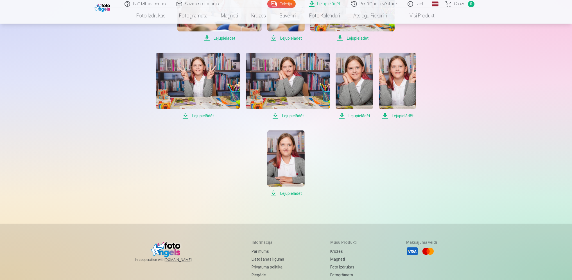
scroll to position [477, 0]
click at [273, 191] on span "Lejupielādēt" at bounding box center [285, 192] width 37 height 7
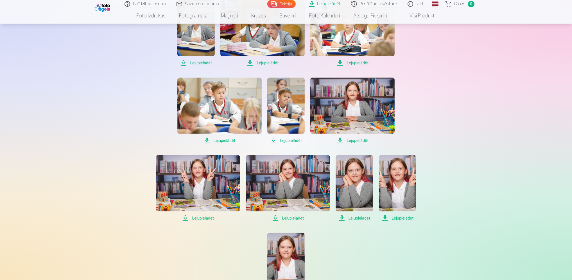
scroll to position [374, 0]
click at [450, 188] on div "Lejupielādēt Šajā sadaļā jūs varat lejupielādēt dāvināto fotoattēlu un iegādāto…" at bounding box center [285, 53] width 337 height 854
click at [94, 133] on div "Palīdzības centrs Sazinies ar mums Galerija Lejupielādēt Pasūtījumu vēsture Izi…" at bounding box center [286, 53] width 572 height 854
click at [468, 130] on div "Palīdzības centrs Sazinies ar mums Galerija Lejupielādēt Pasūtījumu vēsture Izi…" at bounding box center [286, 53] width 572 height 854
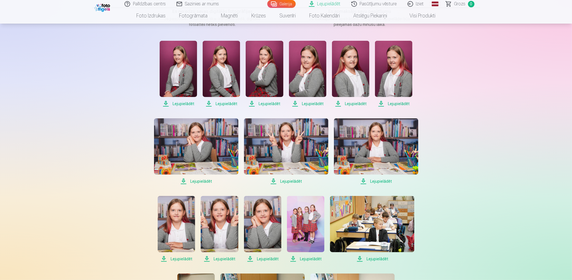
scroll to position [0, 0]
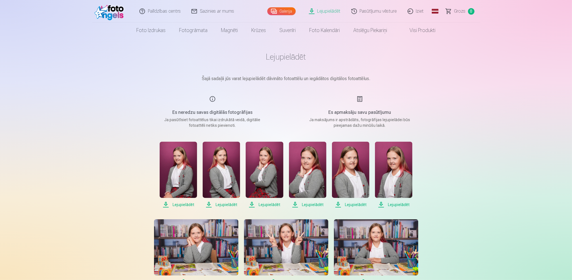
click at [414, 31] on link "Visi produkti" at bounding box center [418, 30] width 48 height 16
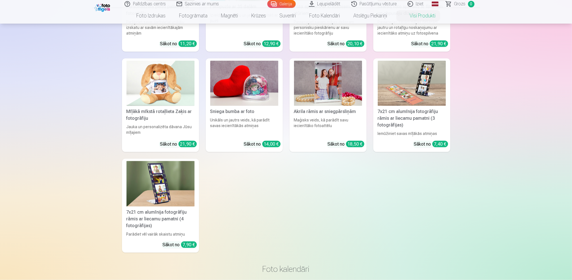
scroll to position [1010, 0]
click at [329, 77] on img at bounding box center [328, 83] width 68 height 45
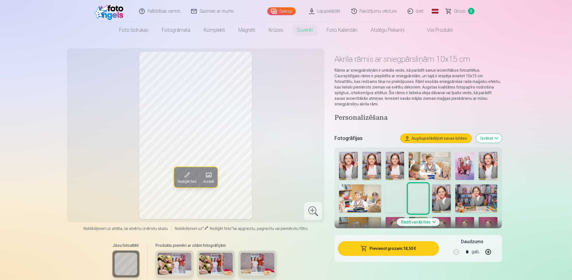
click at [392, 190] on img at bounding box center [394, 198] width 19 height 28
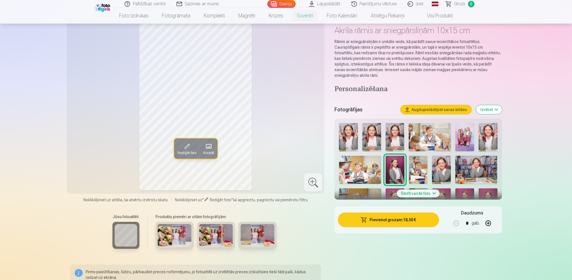
scroll to position [28, 0]
click at [172, 237] on img at bounding box center [175, 235] width 34 height 22
